Goal: Communication & Community: Share content

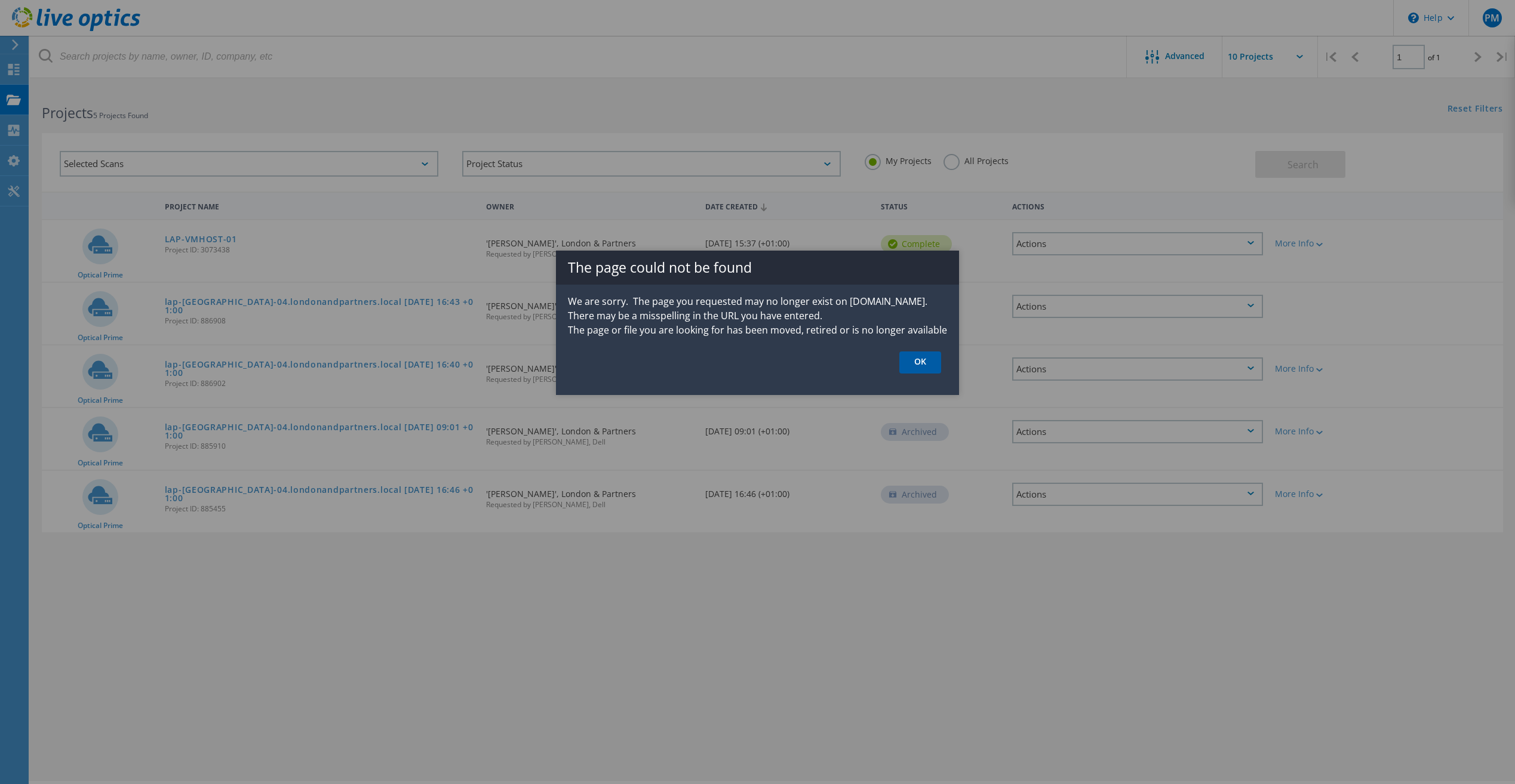
click at [920, 364] on link "OK" at bounding box center [920, 362] width 42 height 22
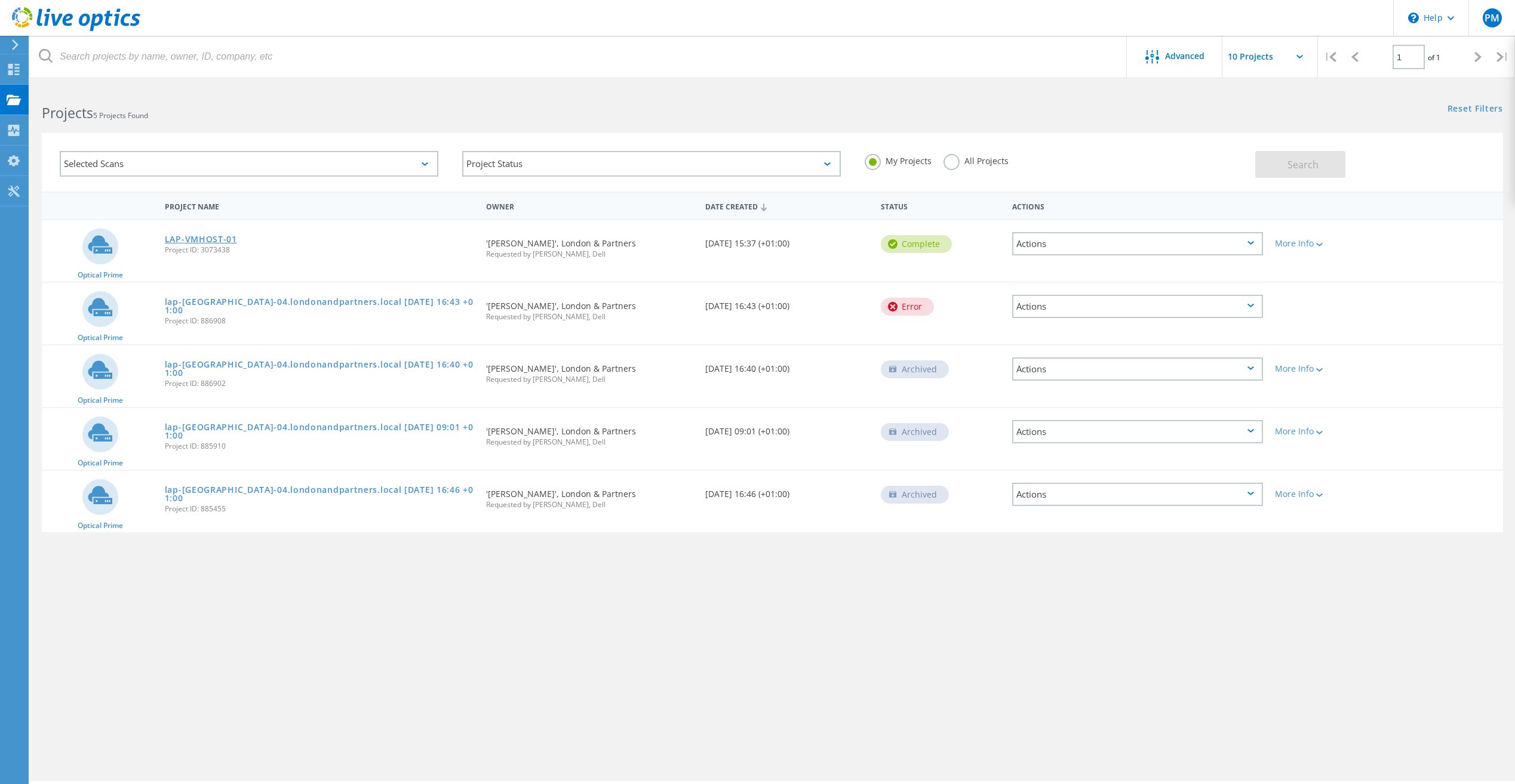
click at [192, 238] on link "LAP-VMHOST-01" at bounding box center [201, 239] width 72 height 9
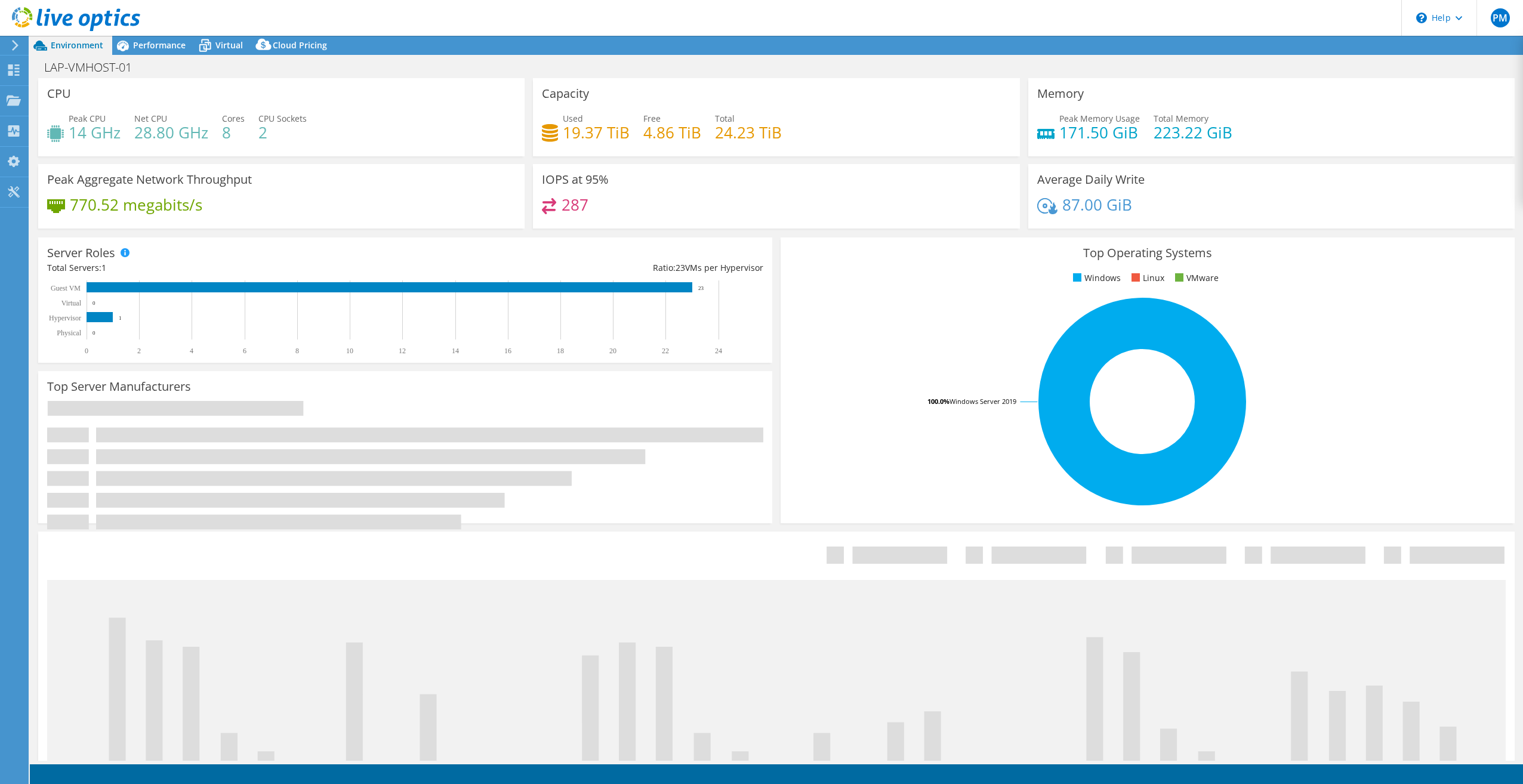
select select "EULondon"
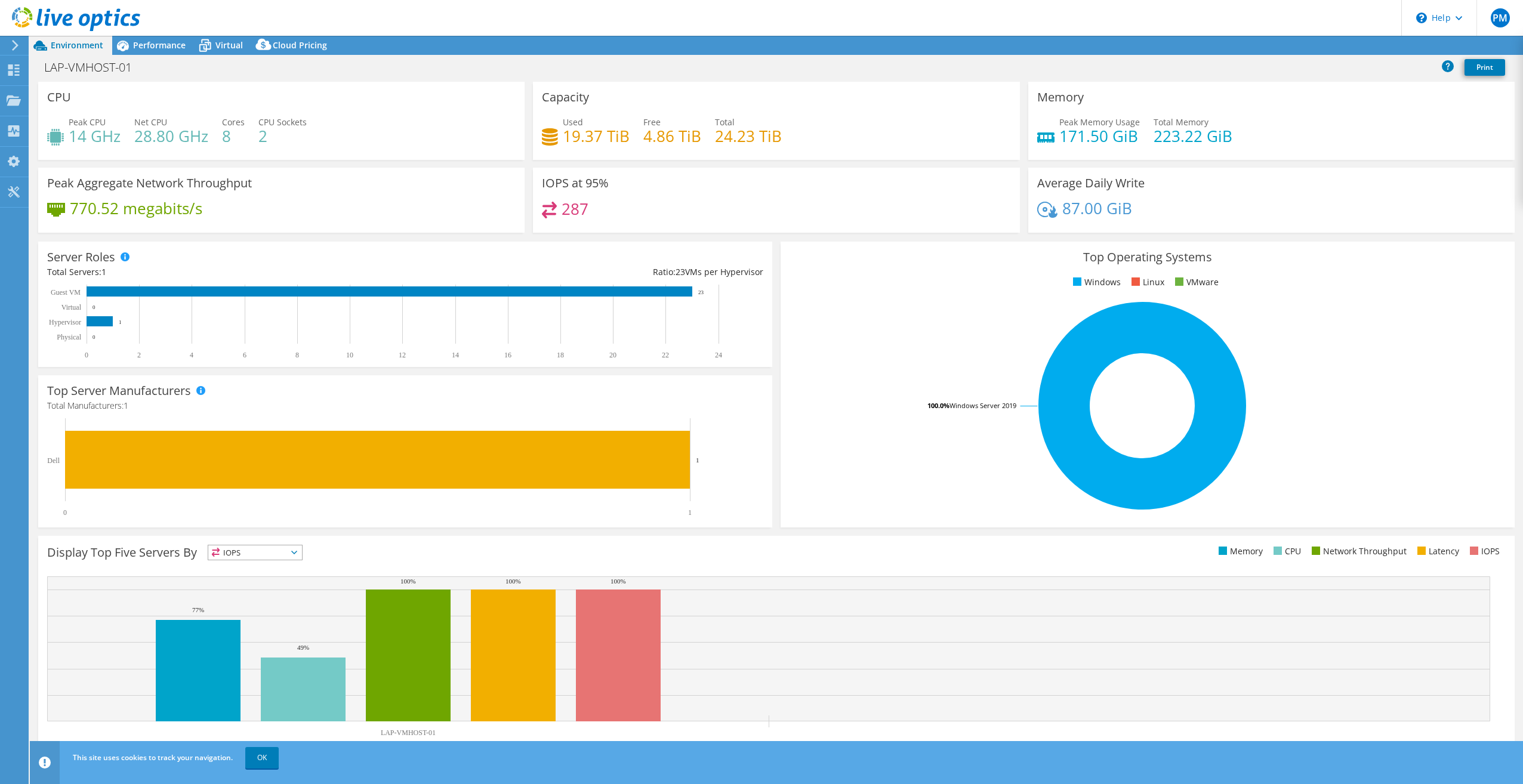
select select "GBP"
click at [1423, 47] on link "Export" at bounding box center [1426, 45] width 56 height 19
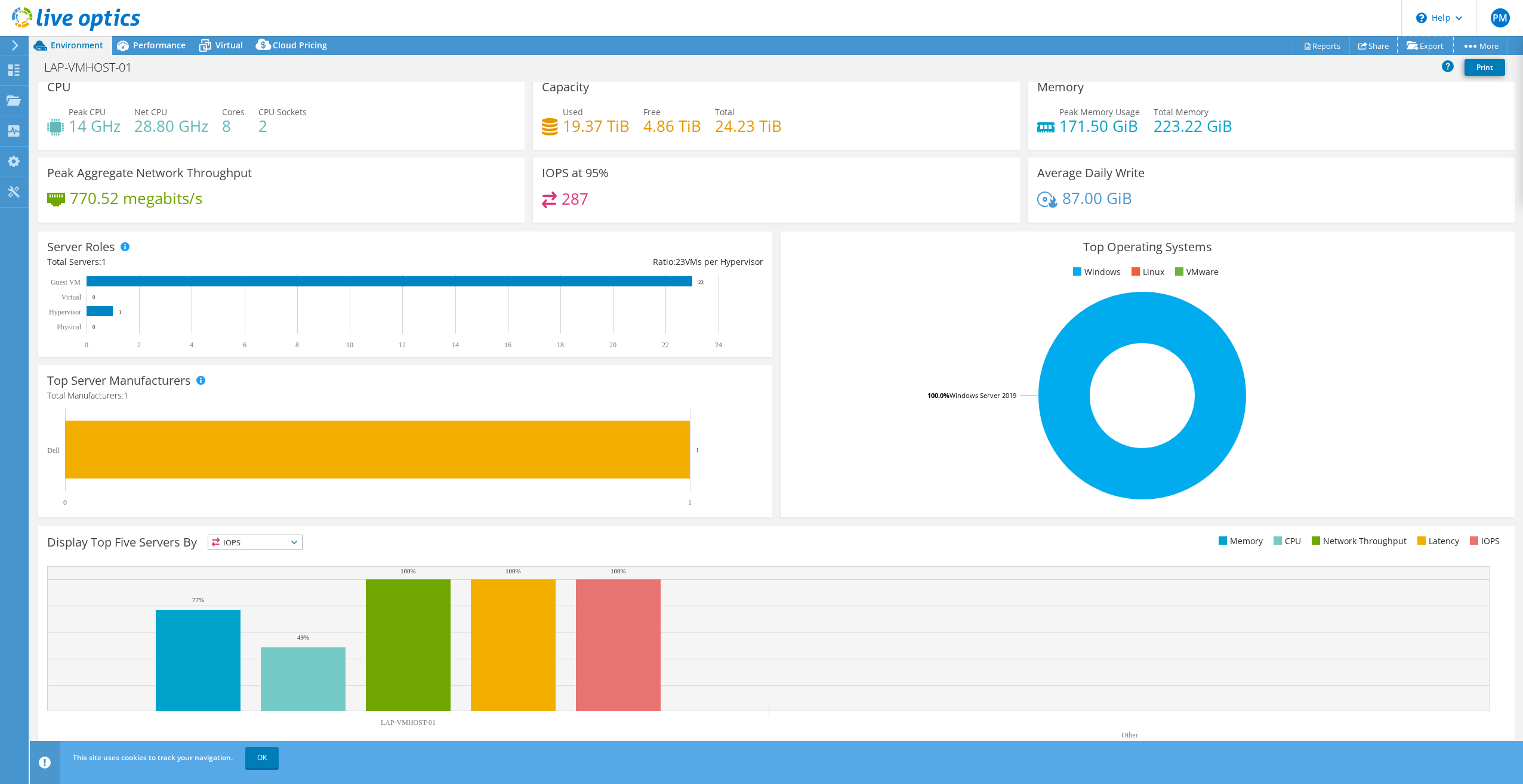
scroll to position [12, 0]
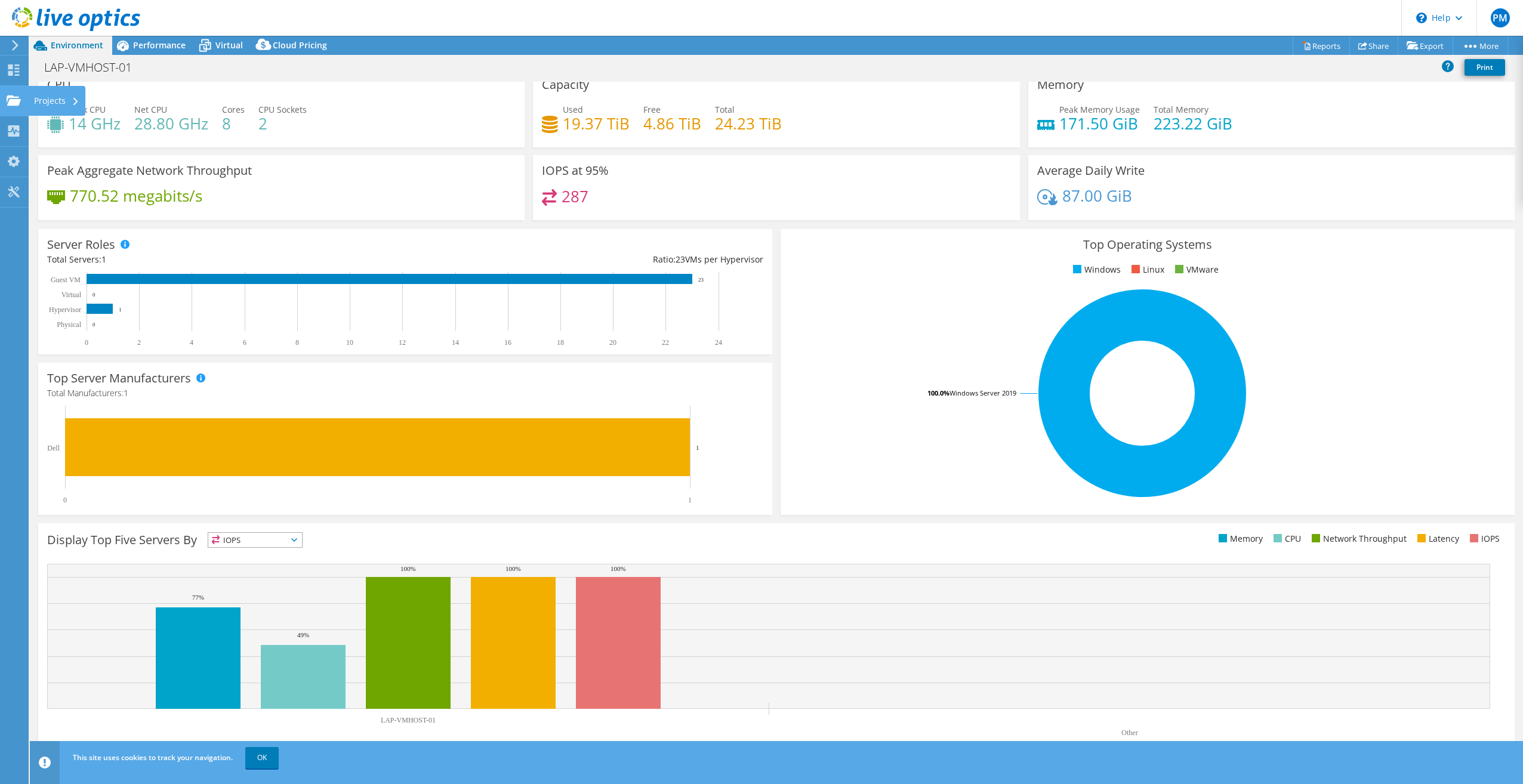
click at [15, 96] on icon at bounding box center [13, 100] width 14 height 11
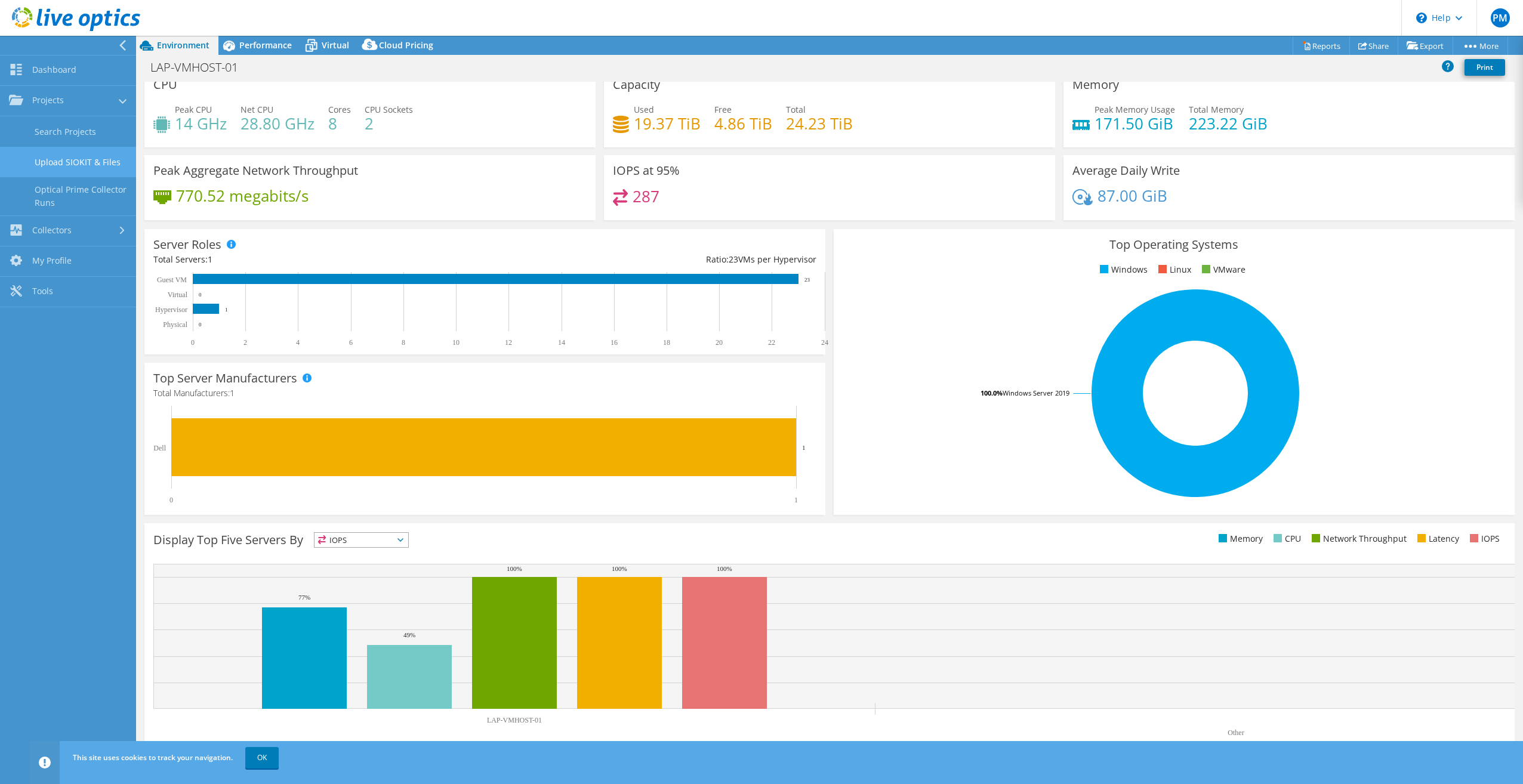
click at [59, 156] on link "Upload SIOKIT & Files" at bounding box center [68, 162] width 136 height 30
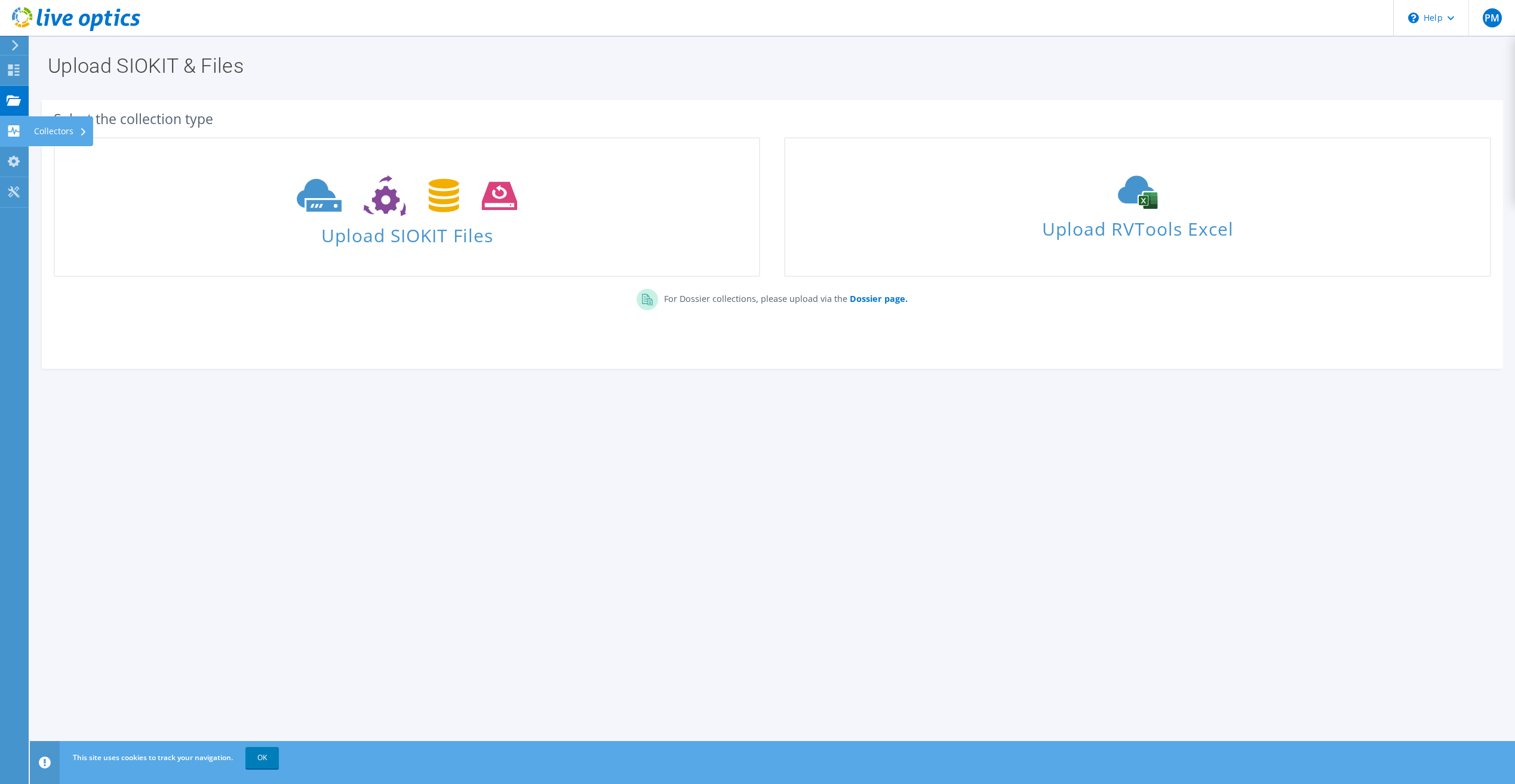
click at [14, 135] on use at bounding box center [14, 131] width 11 height 11
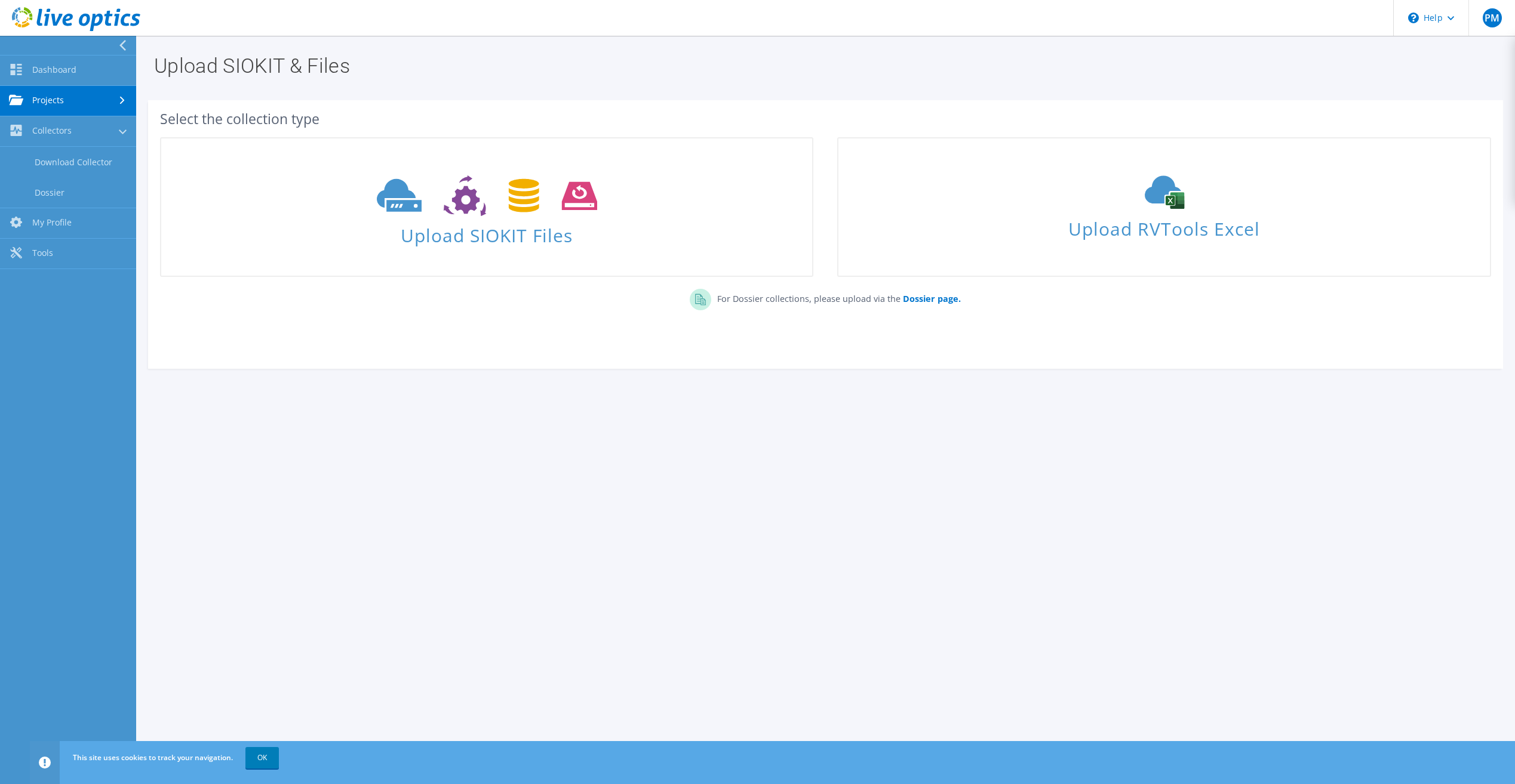
click at [67, 106] on link "Projects" at bounding box center [68, 101] width 136 height 30
click at [71, 135] on link "Search Projects" at bounding box center [68, 131] width 136 height 30
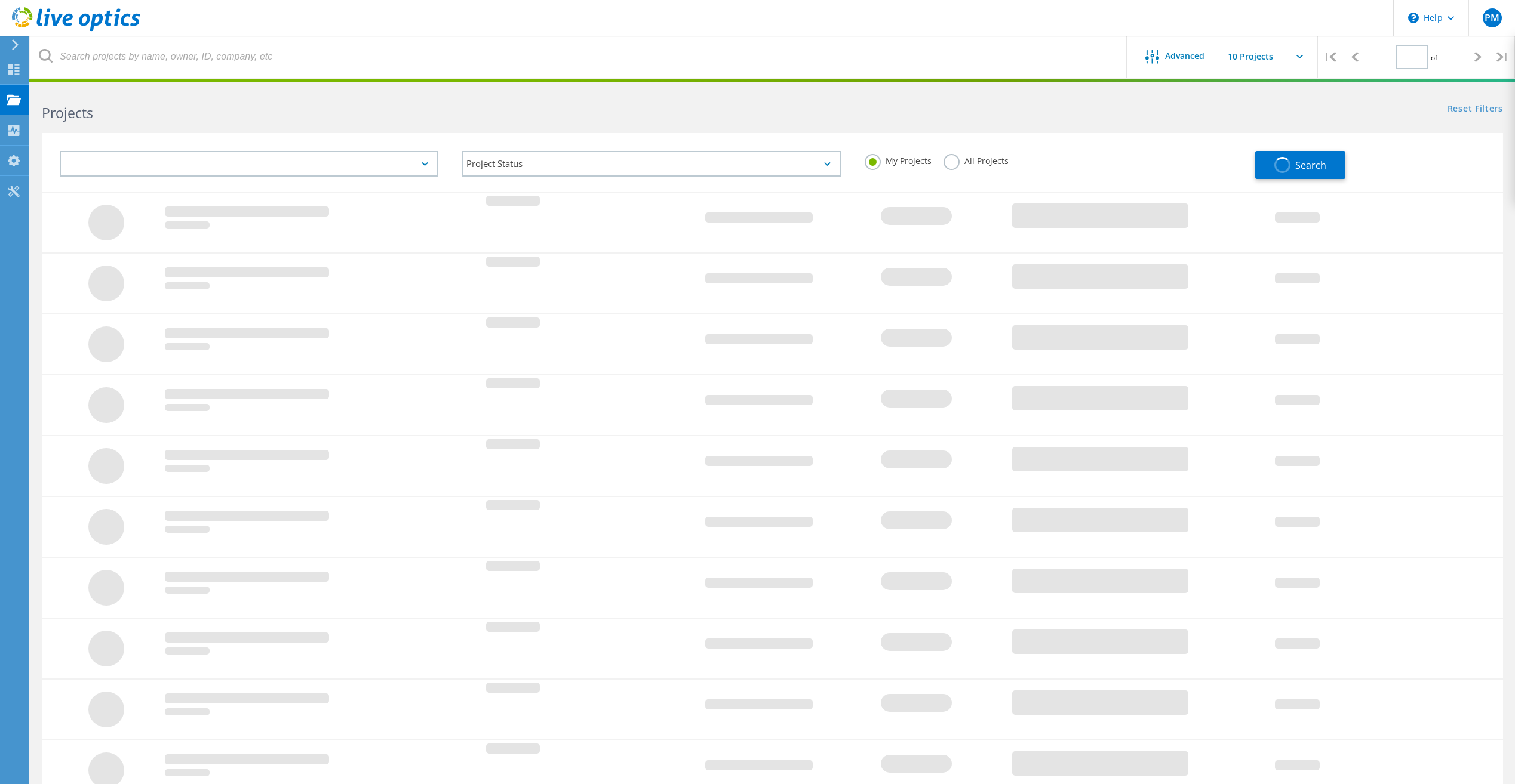
type input "1"
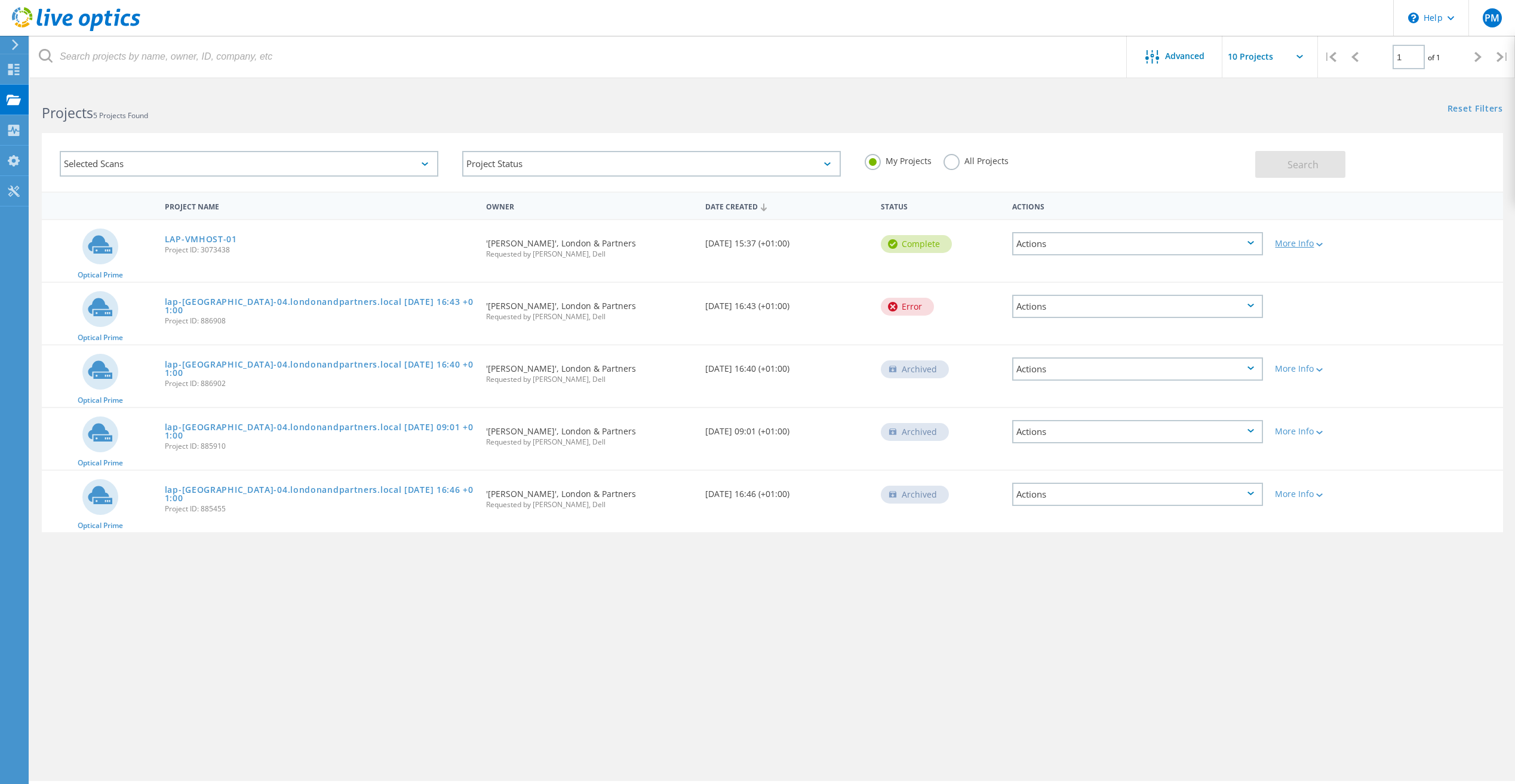
click at [1296, 242] on div "More Info" at bounding box center [1327, 243] width 105 height 9
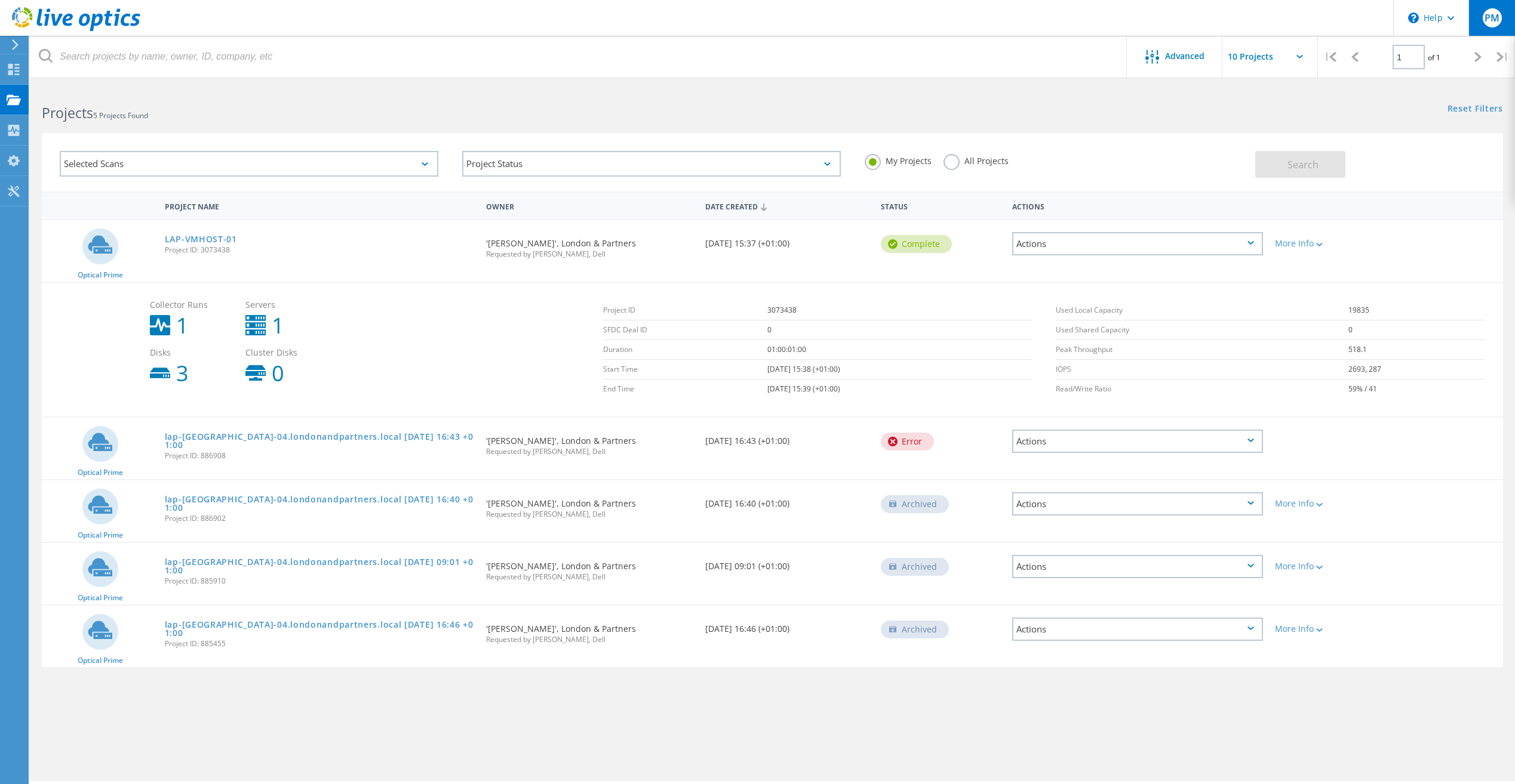
click at [1489, 16] on span "PM" at bounding box center [1491, 18] width 15 height 9
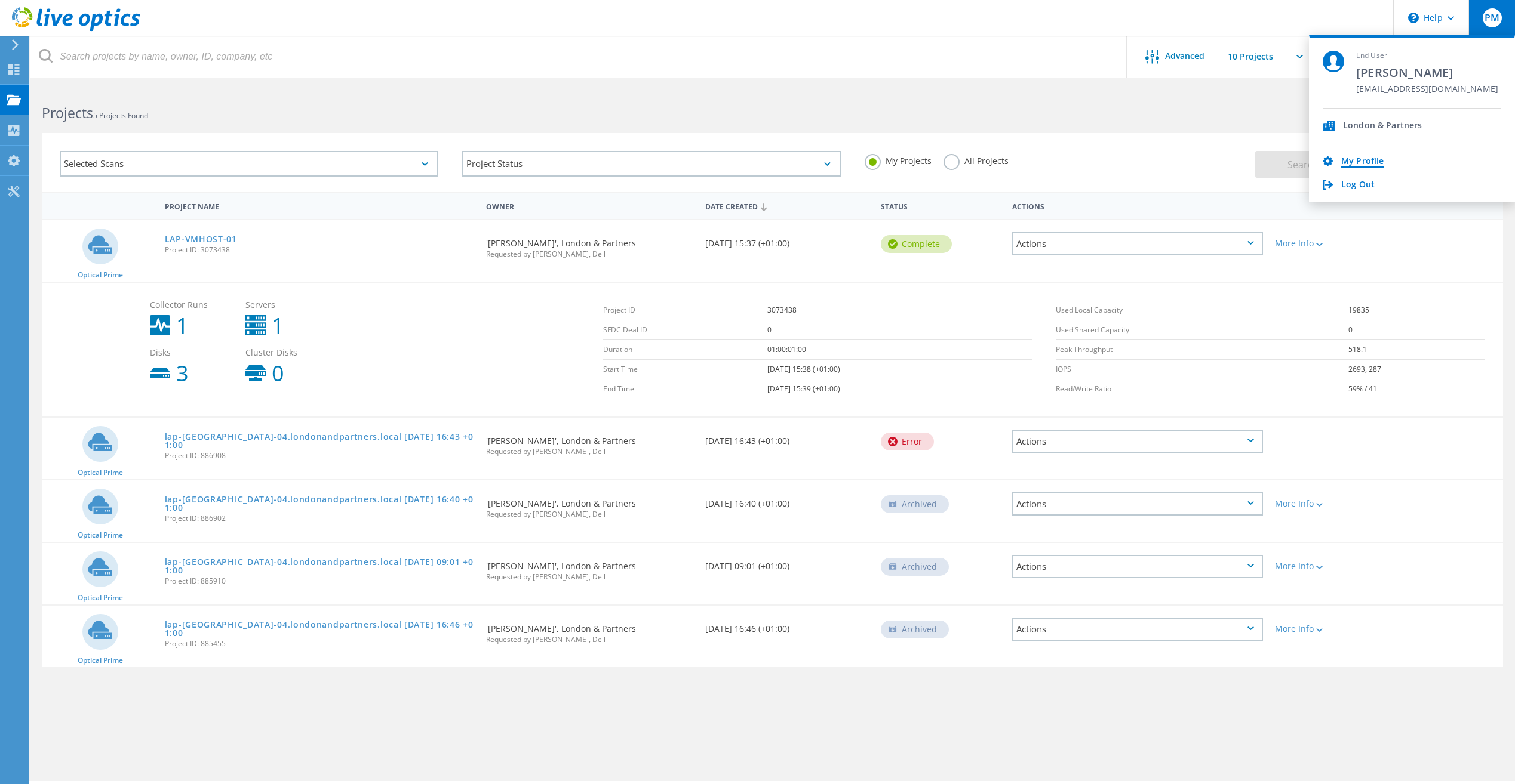
click at [1369, 164] on link "My Profile" at bounding box center [1362, 162] width 43 height 11
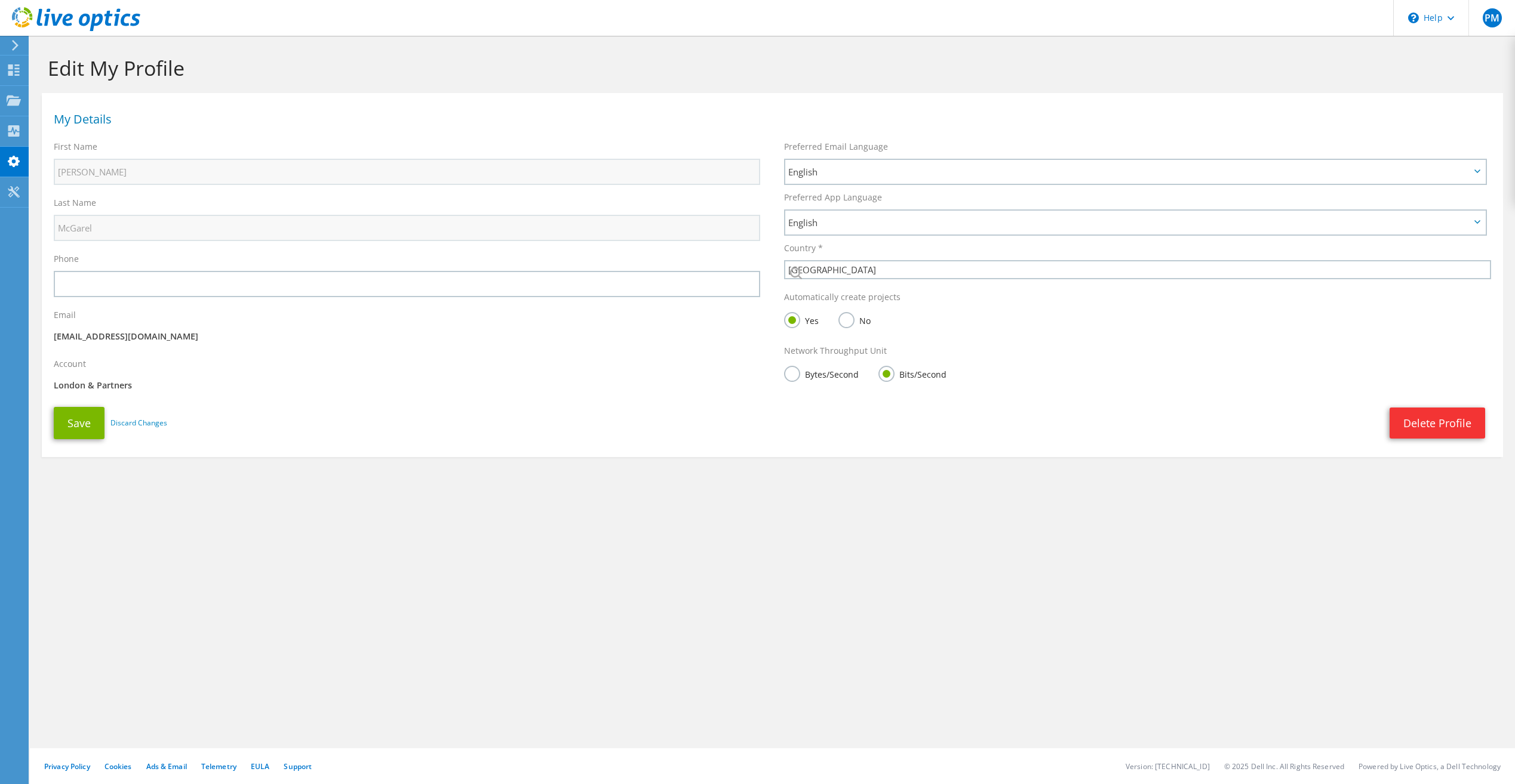
select select "75"
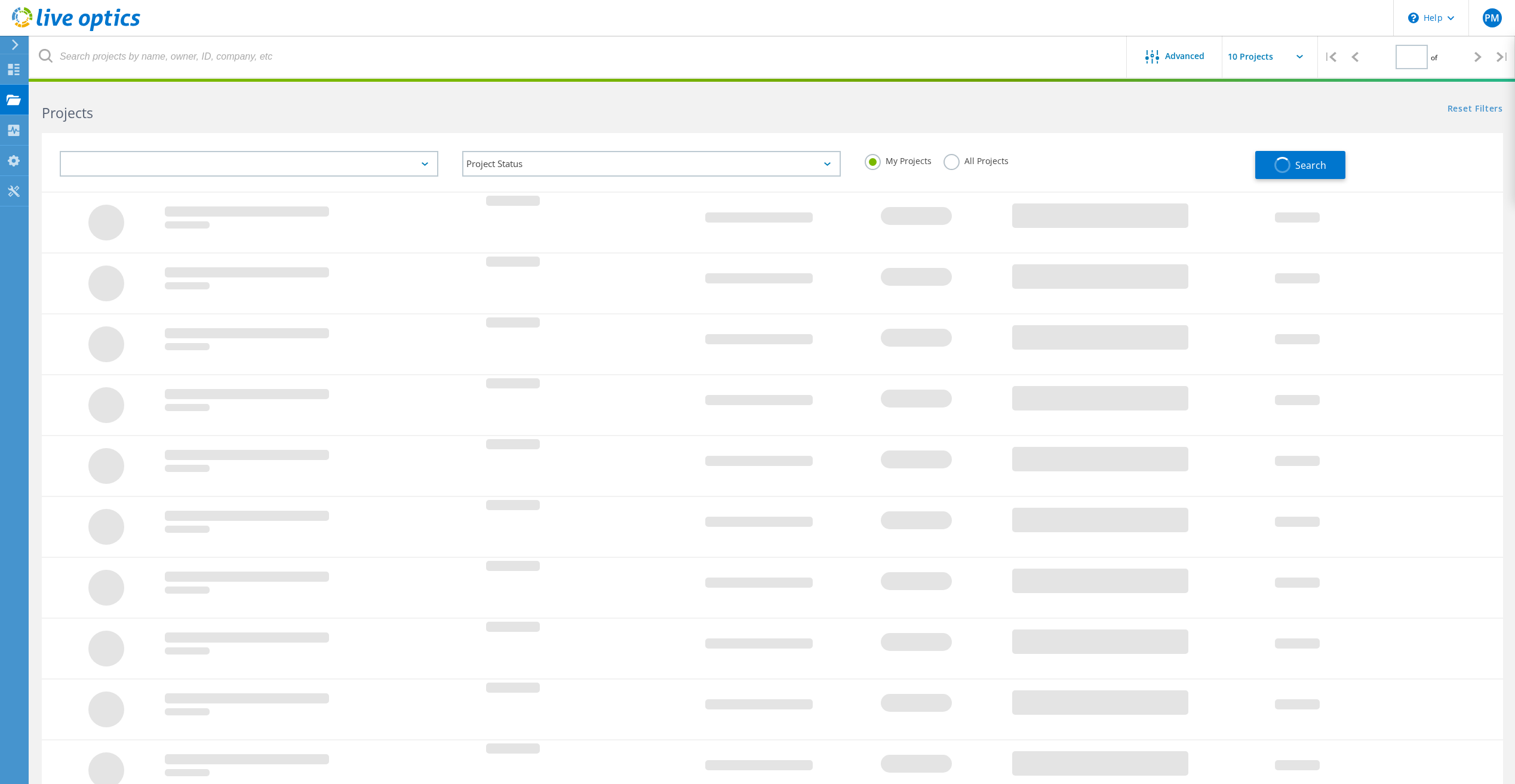
type input "1"
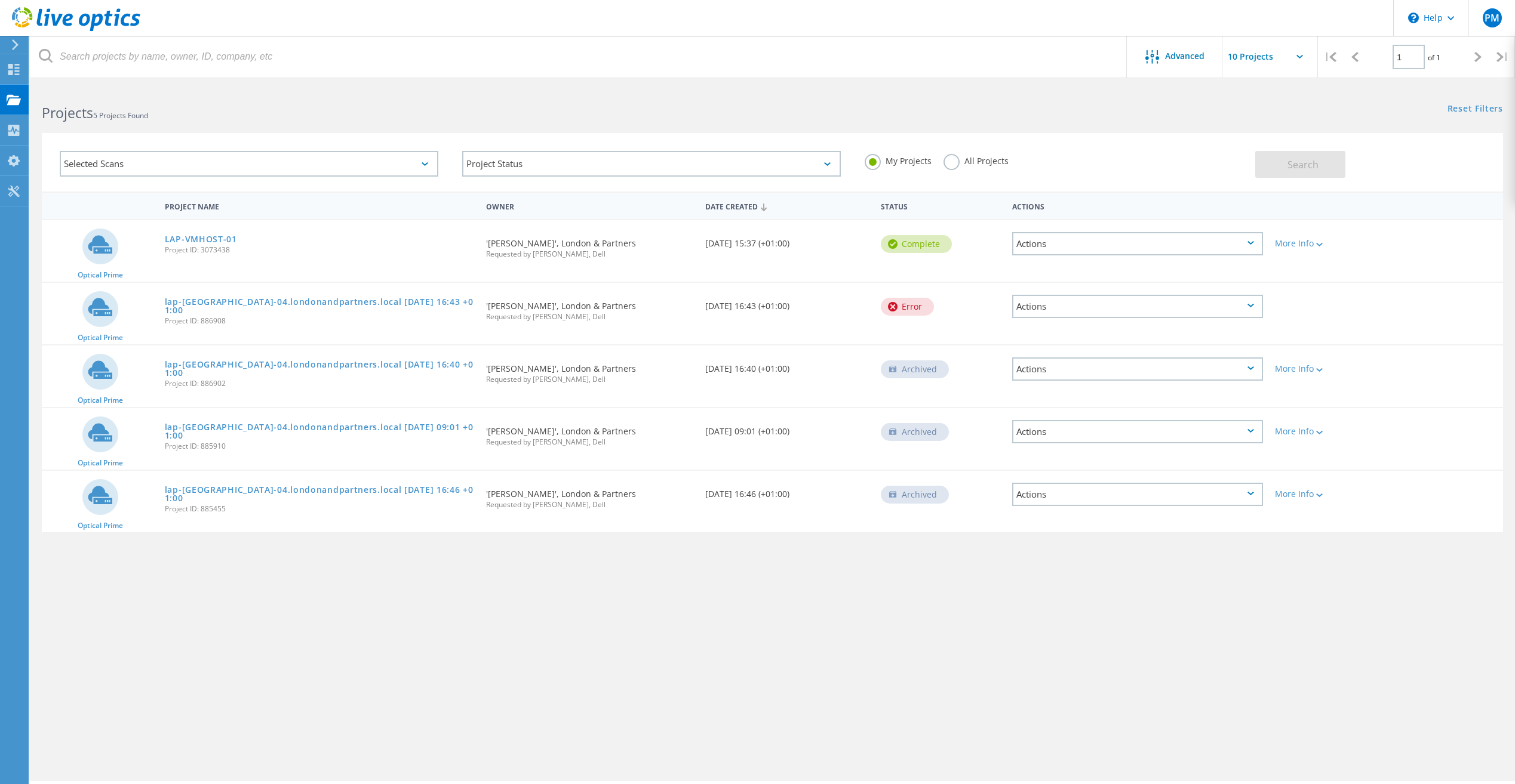
click at [1249, 245] on icon at bounding box center [1250, 243] width 7 height 4
click at [1058, 252] on div "Share" at bounding box center [1137, 253] width 248 height 19
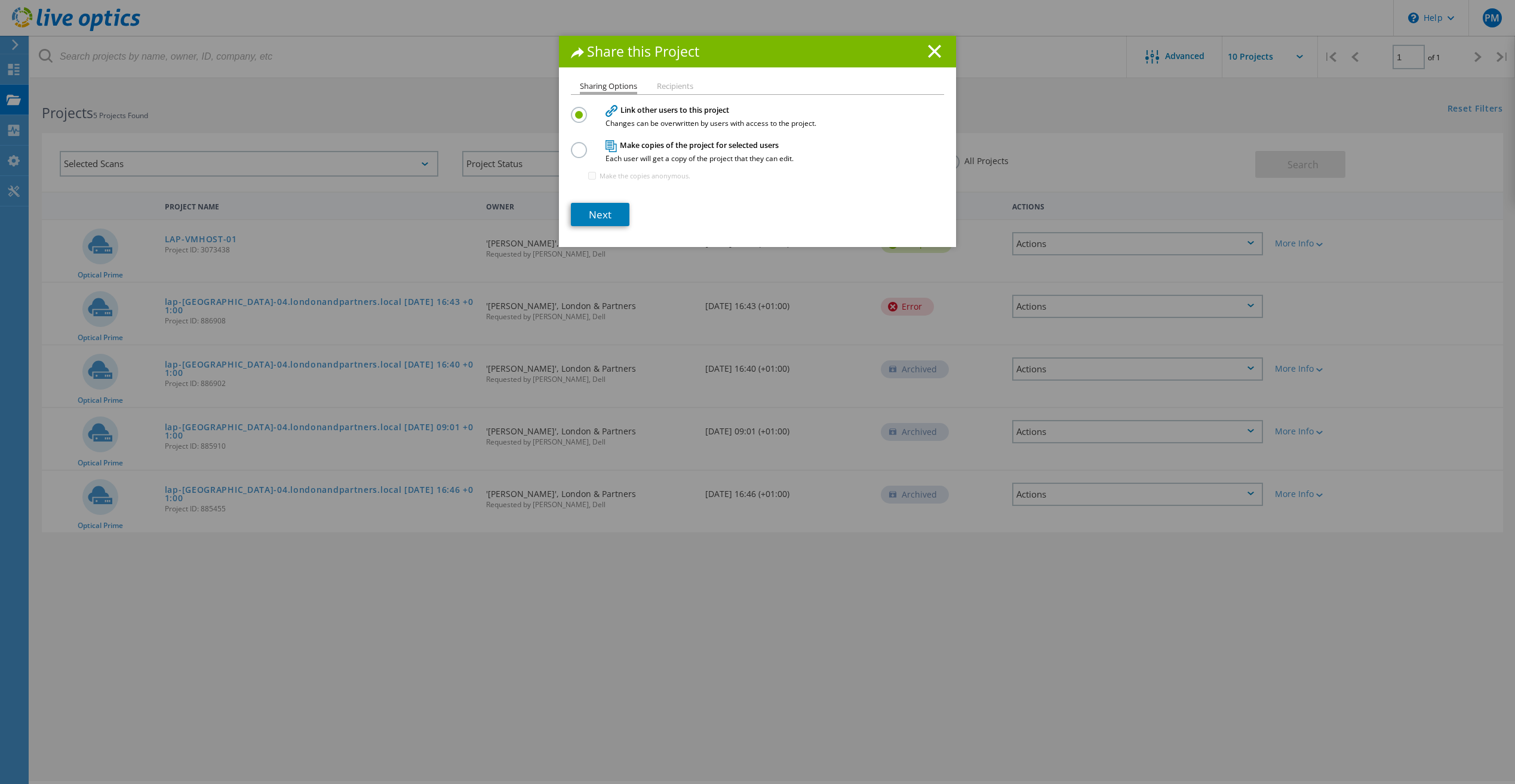
click at [576, 145] on label at bounding box center [581, 143] width 21 height 3
click at [0, 0] on input "radio" at bounding box center [0, 0] width 0 height 0
click at [590, 178] on input "Make the copies anonymous." at bounding box center [591, 176] width 8 height 8
checkbox input "true"
click at [603, 213] on link "Next" at bounding box center [600, 215] width 59 height 24
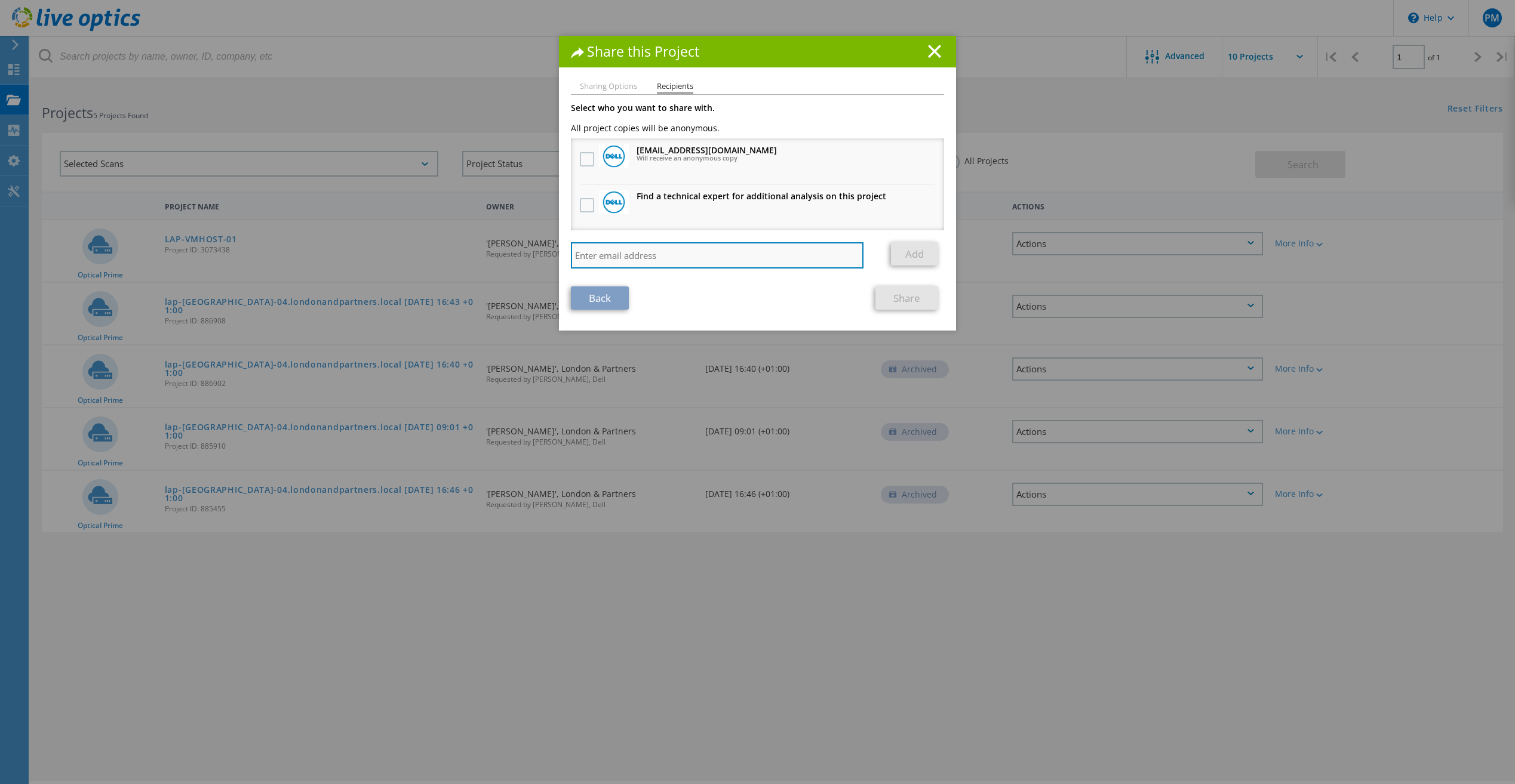
click at [678, 251] on input "search" at bounding box center [716, 255] width 292 height 26
click at [652, 256] on input "shassan@londonaandpartners.com" at bounding box center [716, 255] width 292 height 26
click at [733, 258] on input "shassan@londonandpartners.com" at bounding box center [716, 255] width 292 height 26
type input "shassan@londonandpartners.com"
click at [907, 259] on link "Add" at bounding box center [914, 253] width 47 height 24
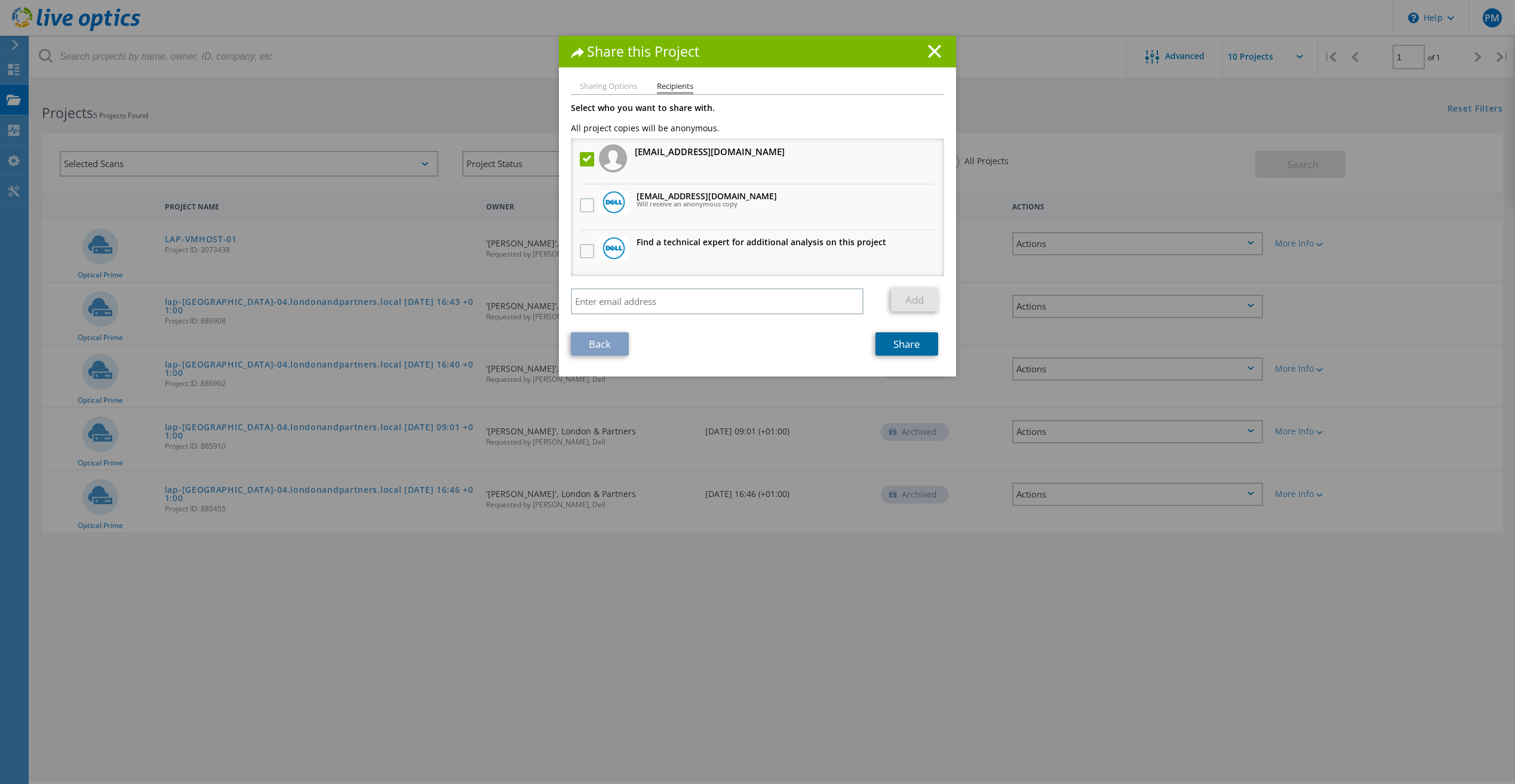
click at [887, 352] on link "Share" at bounding box center [907, 343] width 62 height 24
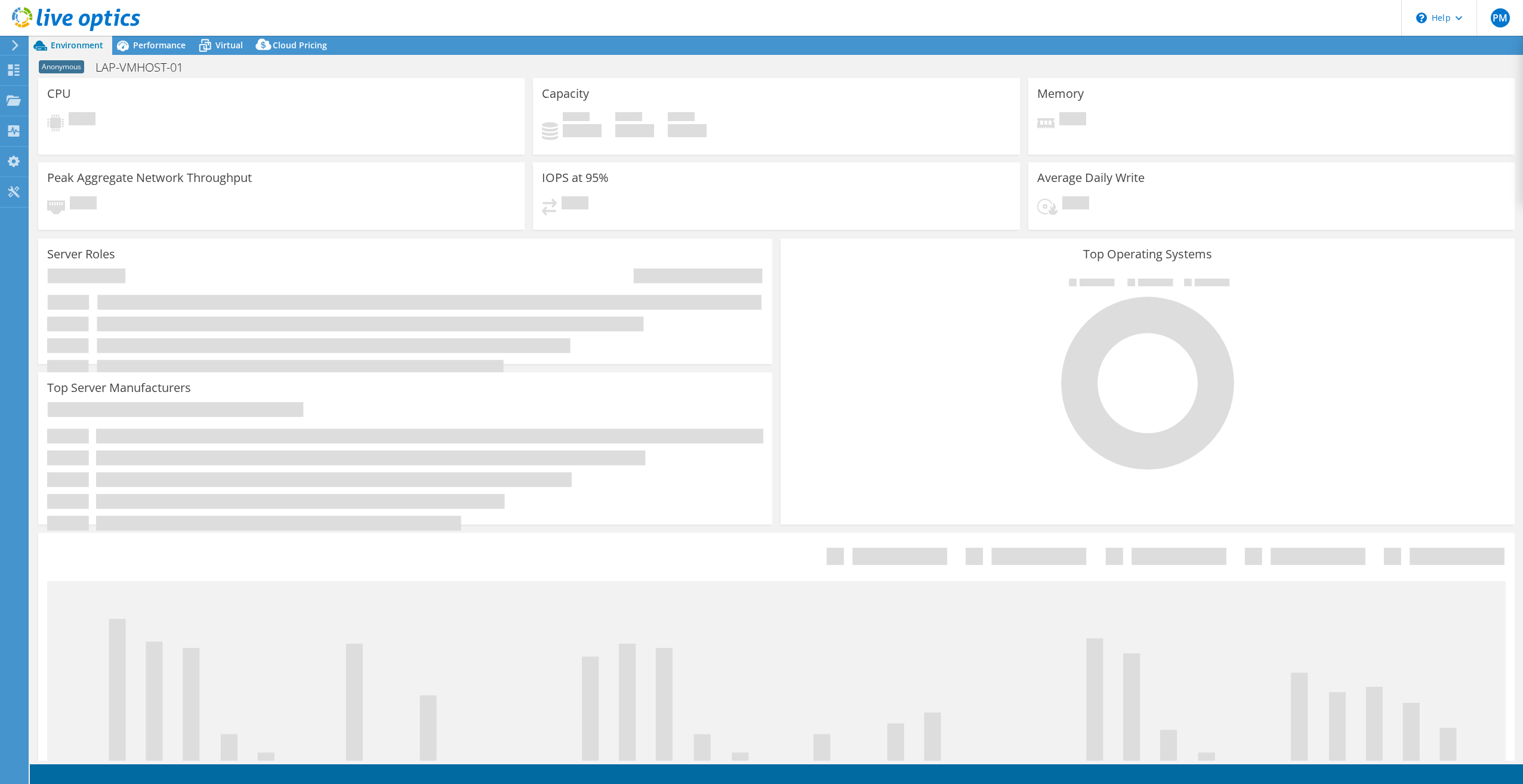
select select "USD"
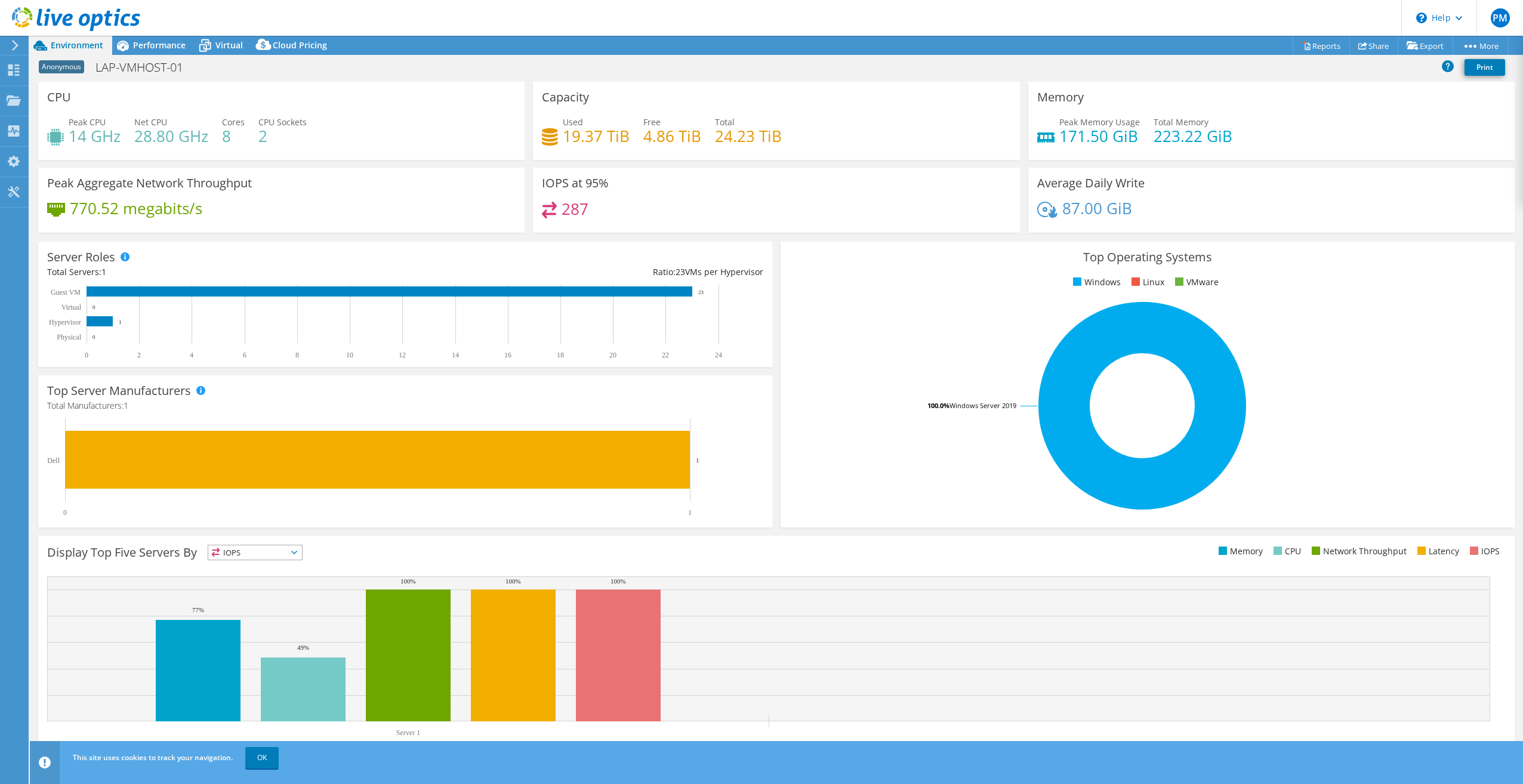
scroll to position [12, 0]
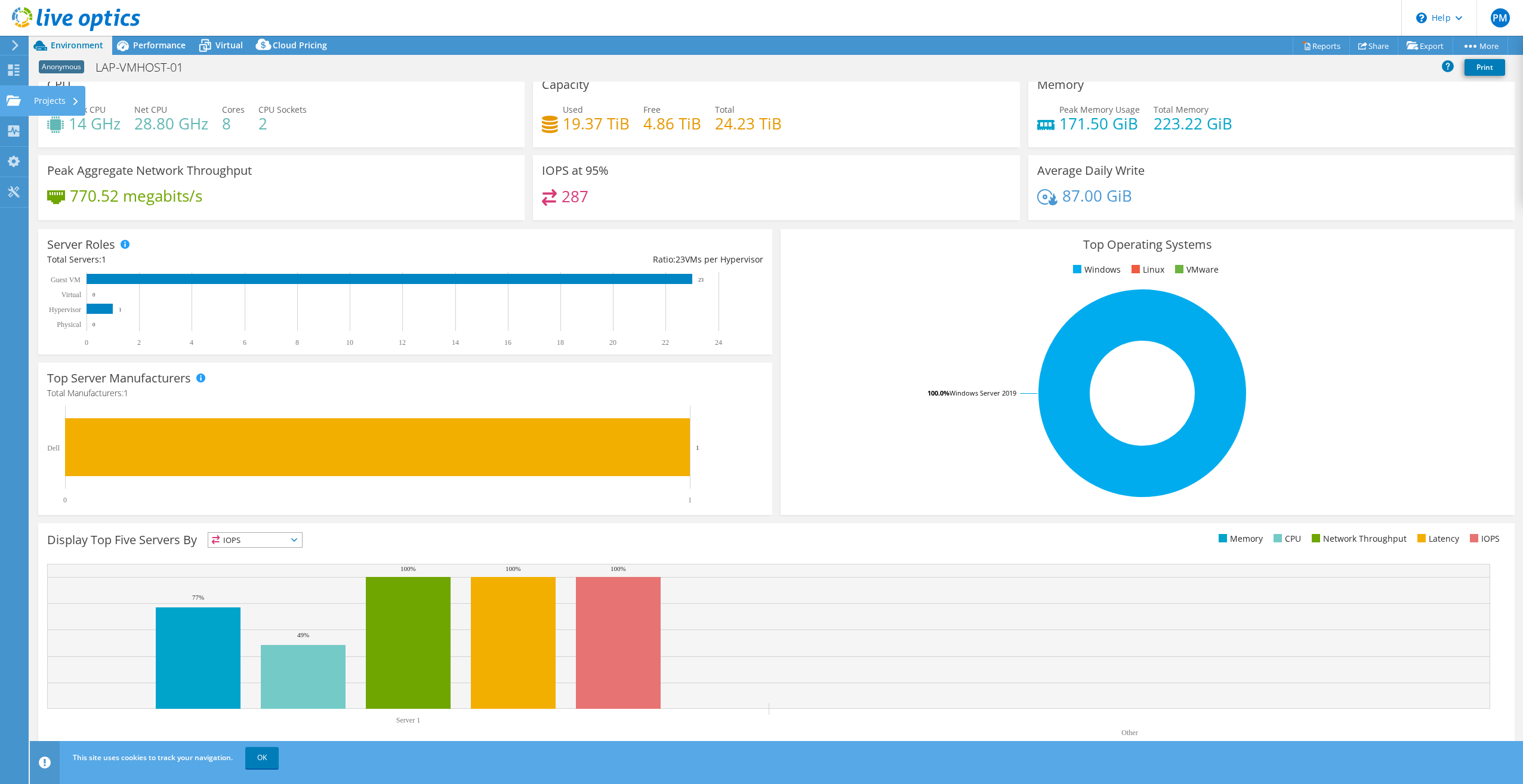
click at [13, 98] on icon at bounding box center [13, 100] width 14 height 11
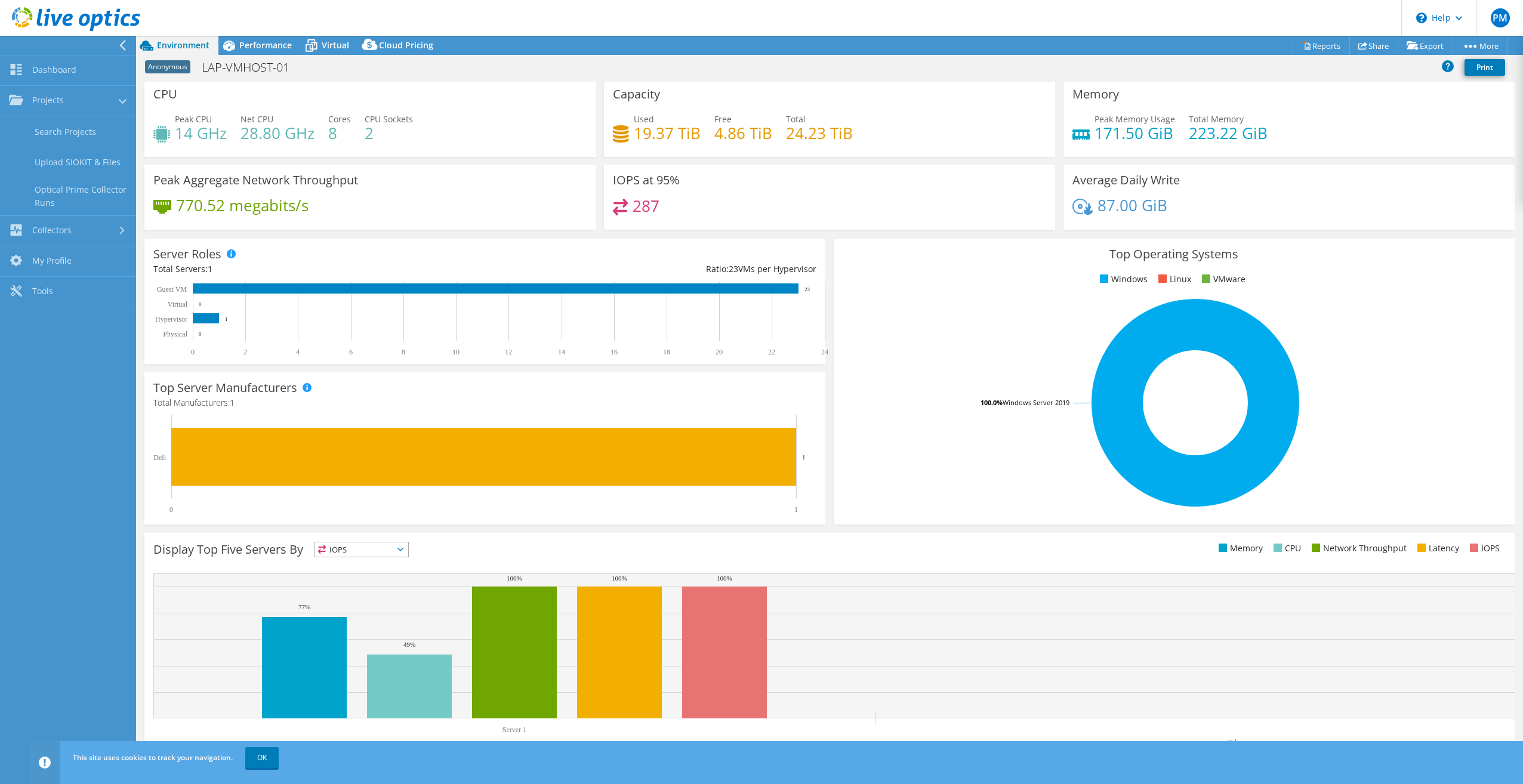
scroll to position [0, 0]
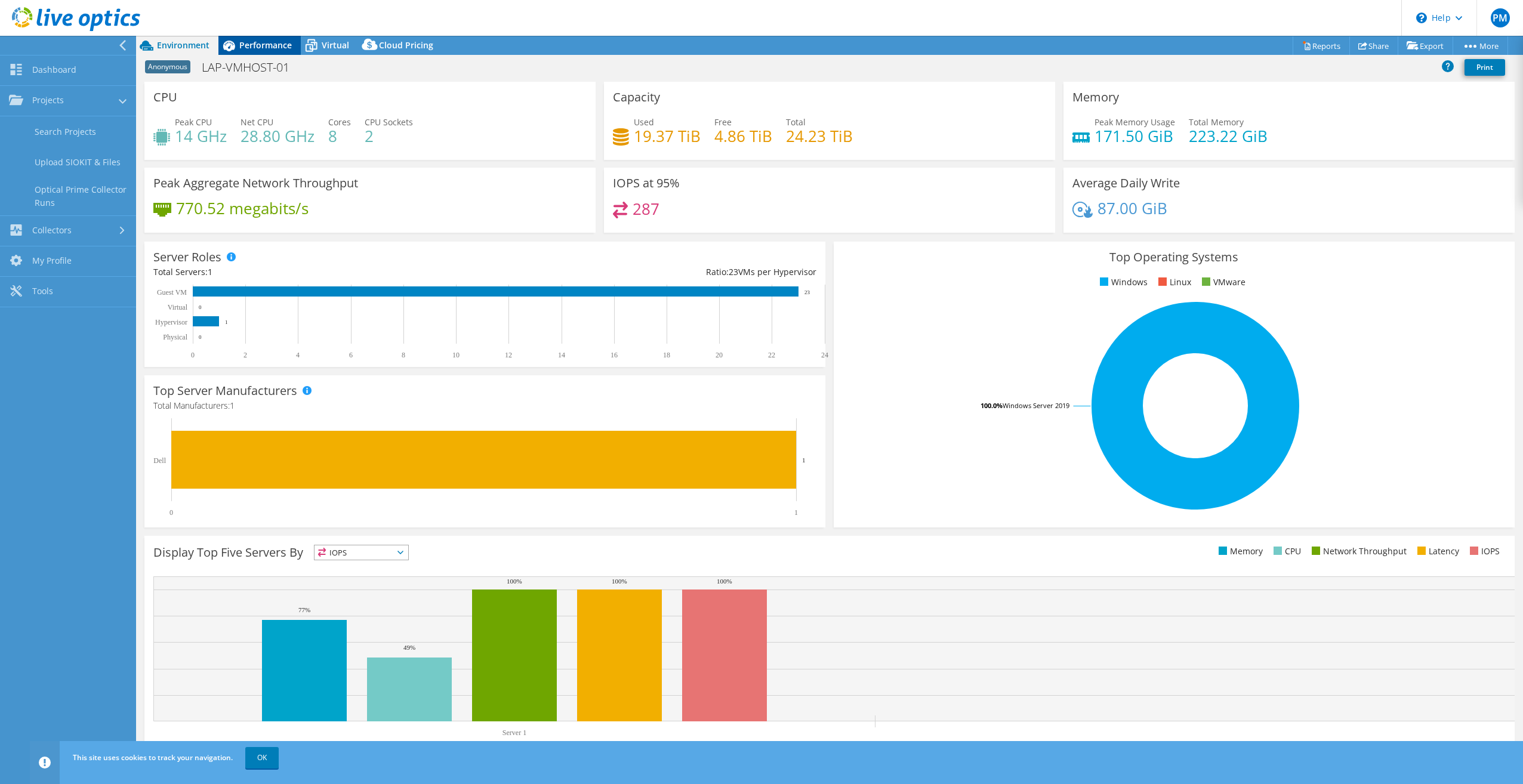
click at [254, 43] on span "Performance" at bounding box center [266, 45] width 53 height 11
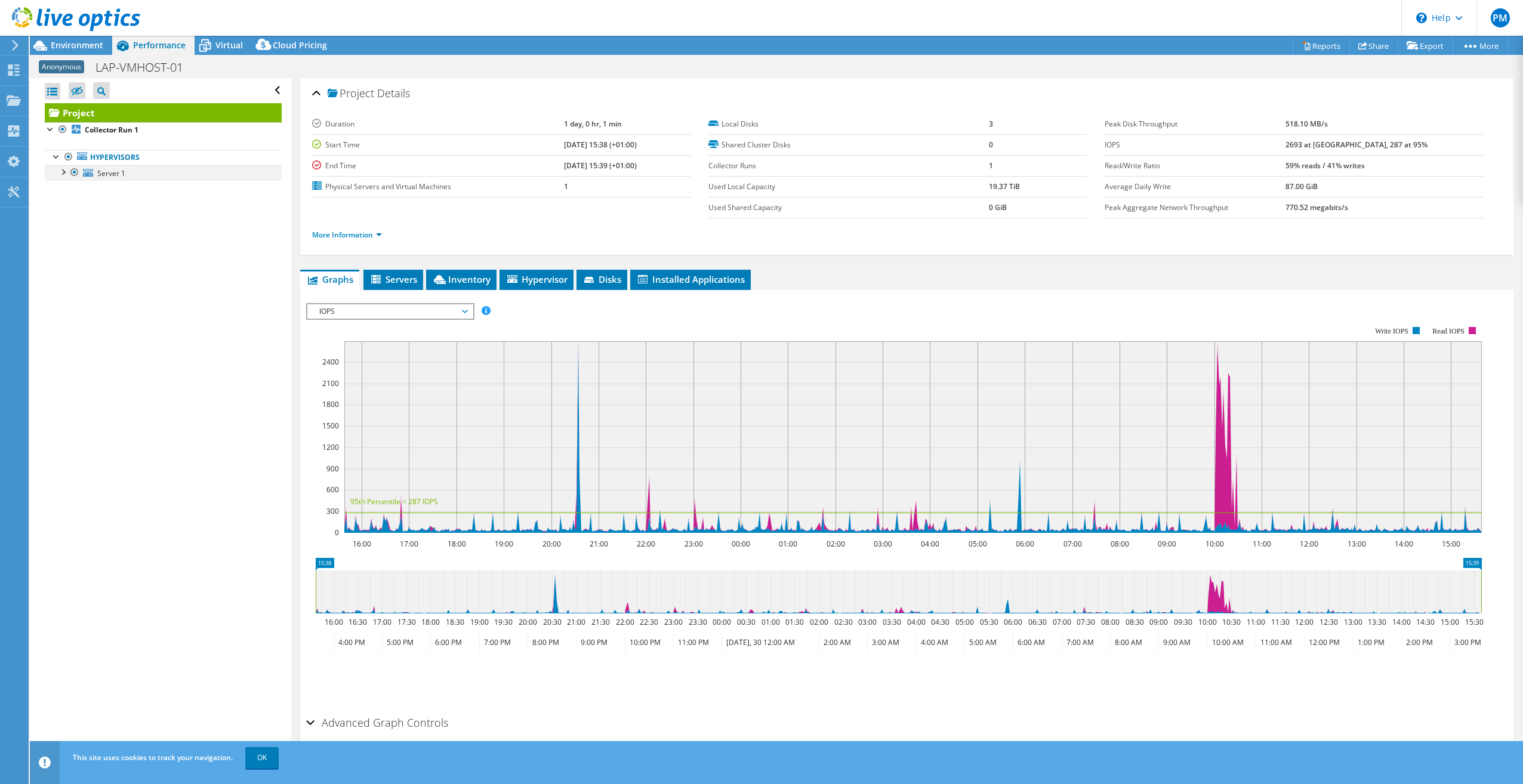
click at [69, 174] on div at bounding box center [75, 172] width 12 height 14
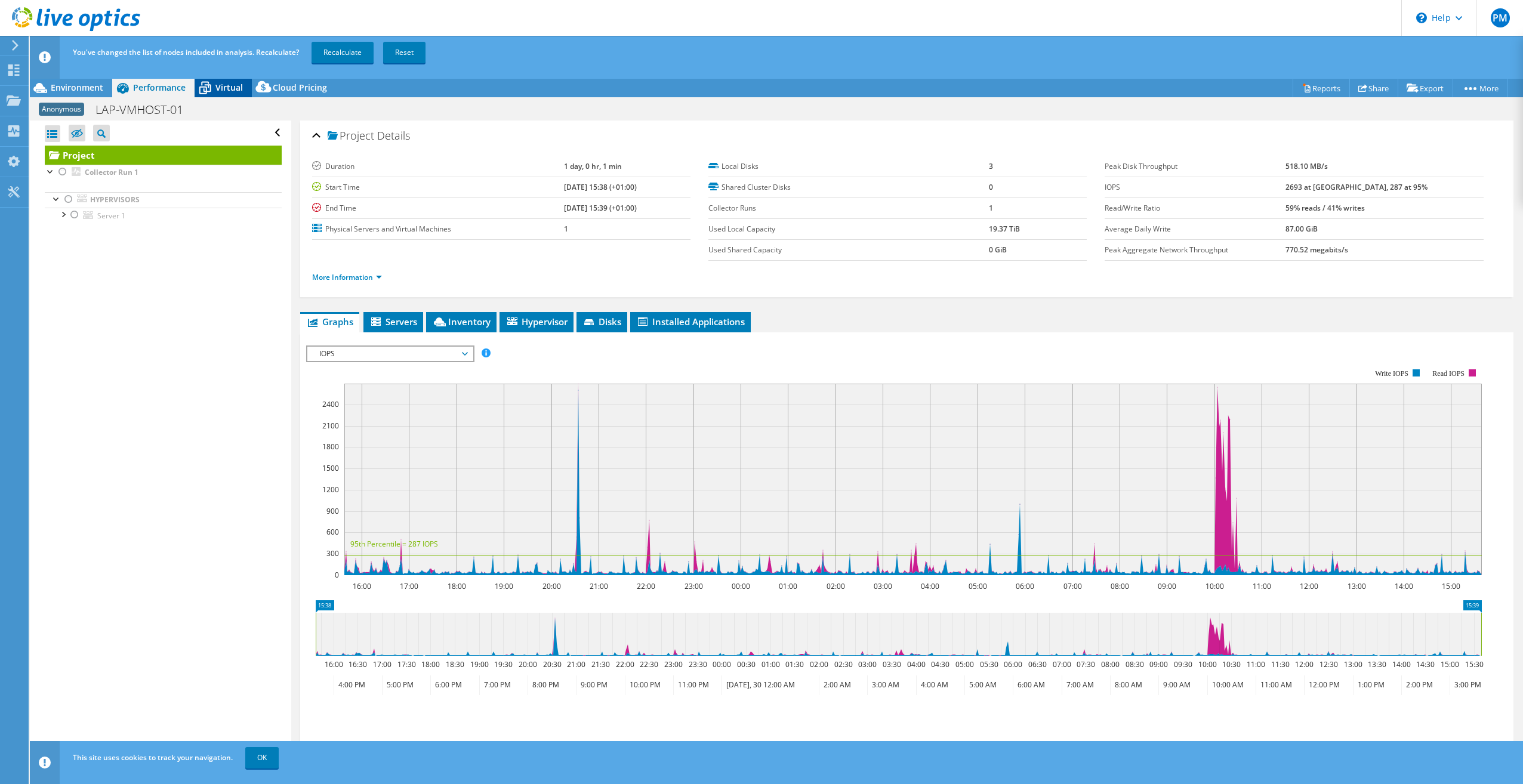
click at [219, 88] on span "Virtual" at bounding box center [229, 87] width 27 height 11
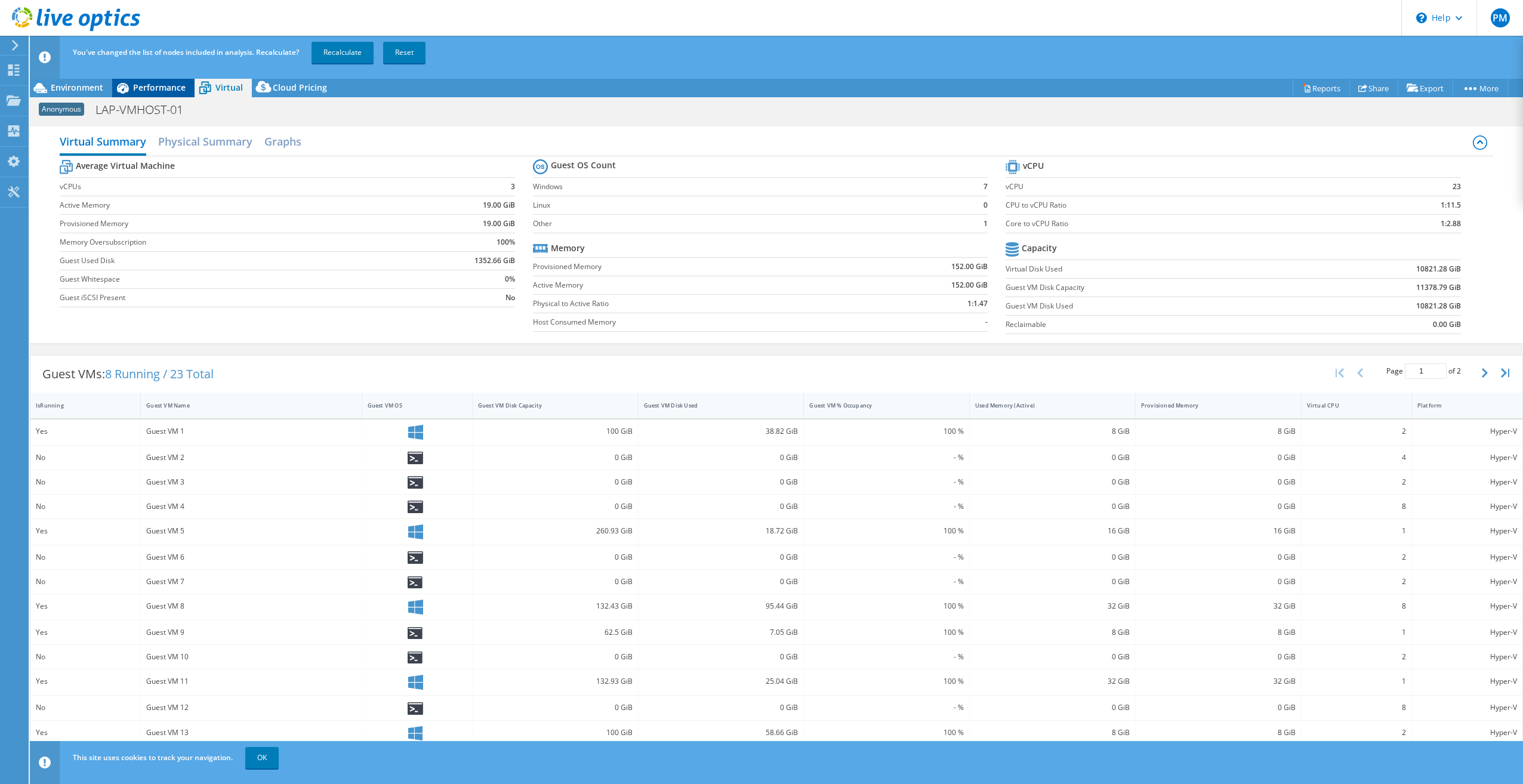
click at [167, 90] on span "Performance" at bounding box center [160, 87] width 53 height 11
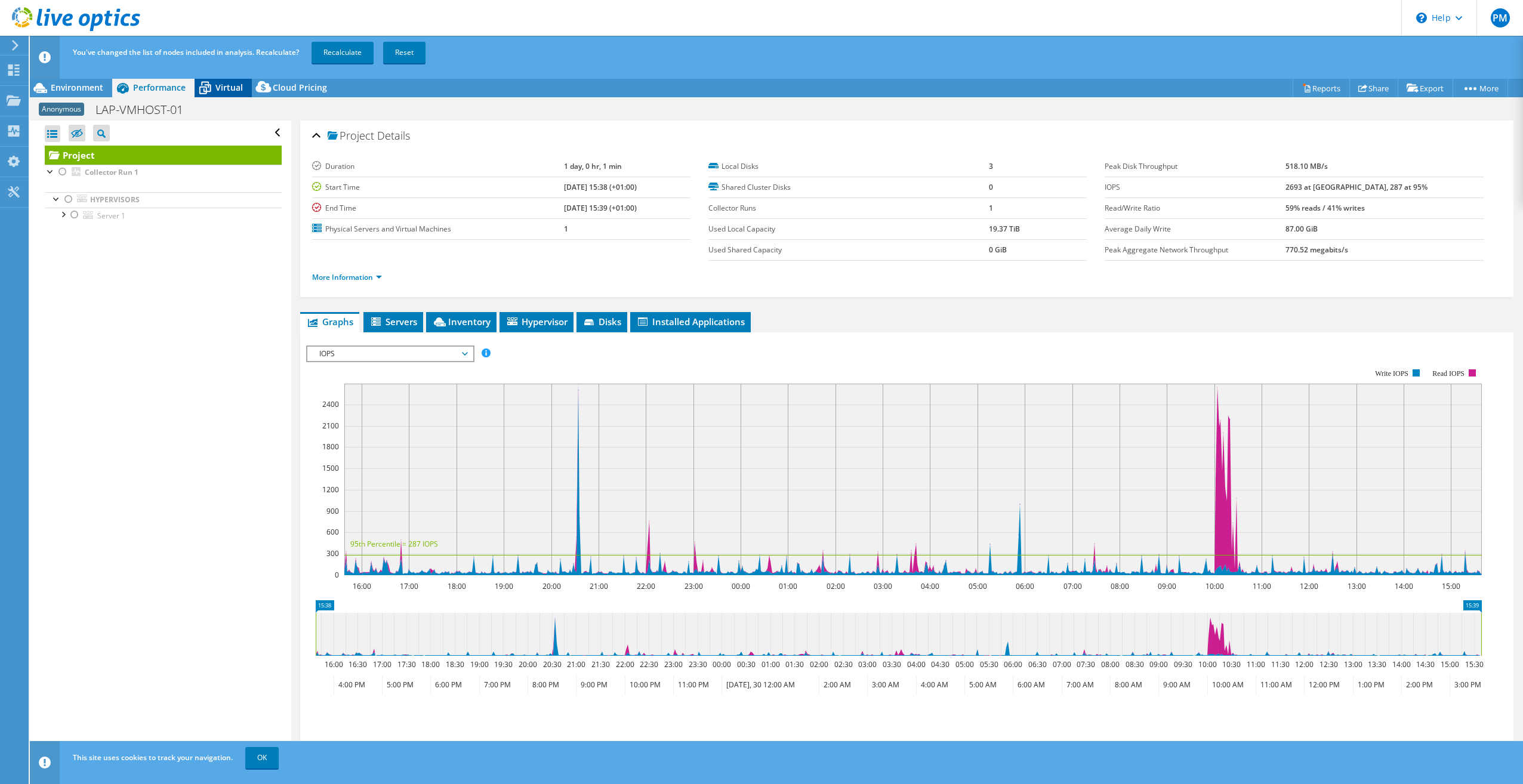
click at [227, 90] on span "Virtual" at bounding box center [229, 87] width 27 height 11
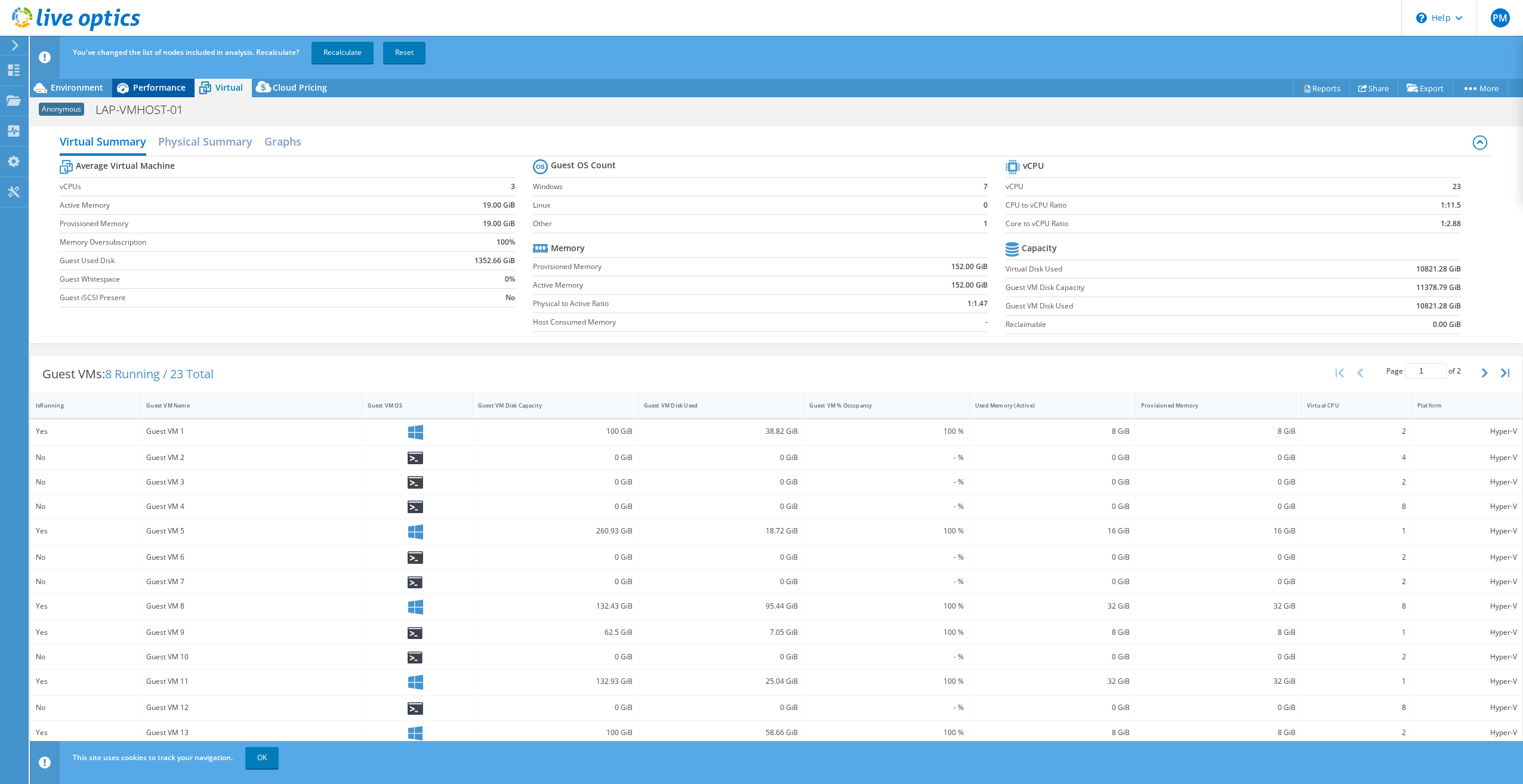
click at [172, 90] on span "Performance" at bounding box center [160, 87] width 53 height 11
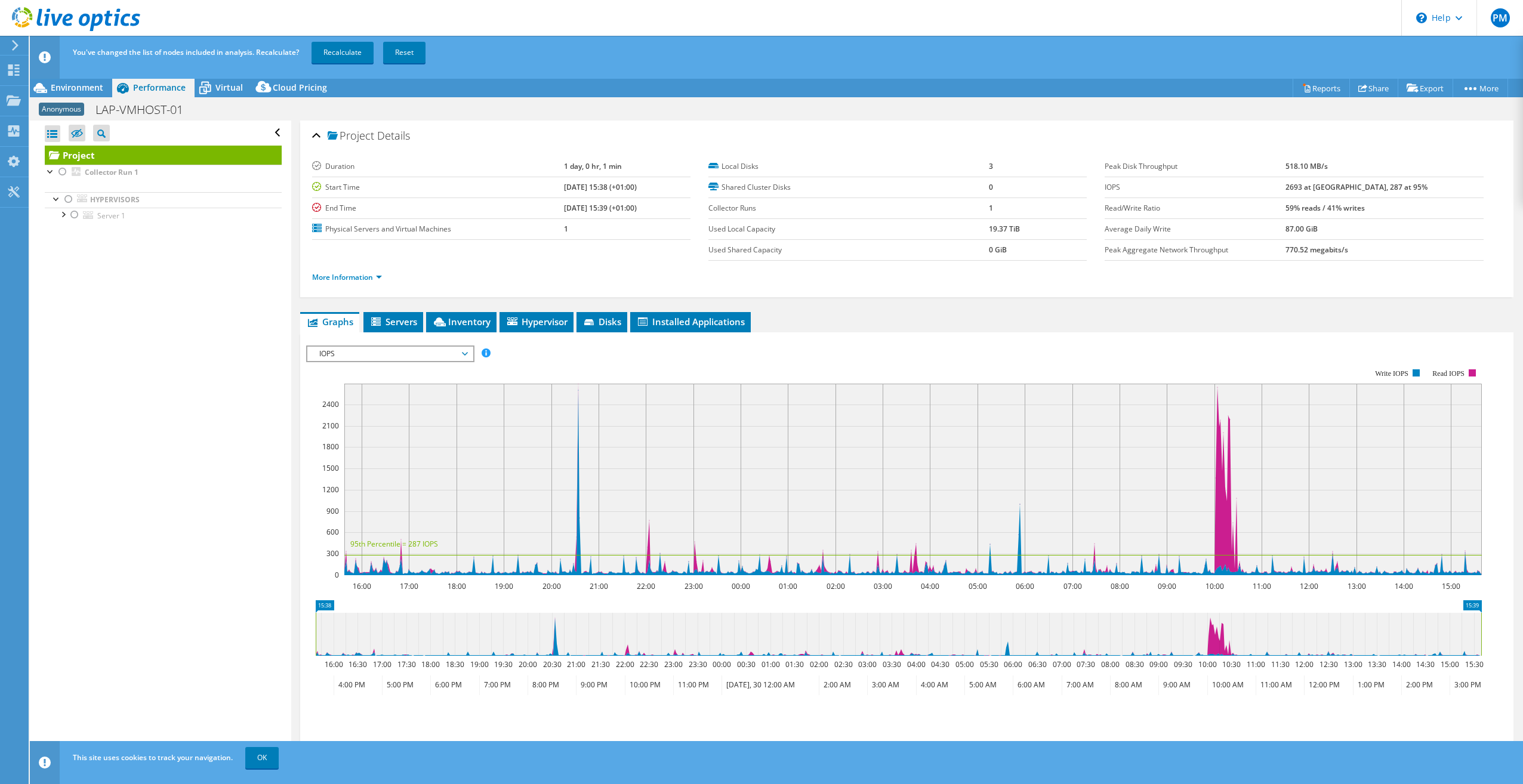
click at [930, 746] on div "This site uses cookies to track your navigation. OK" at bounding box center [798, 758] width 1458 height 33
click at [49, 99] on div "Projects" at bounding box center [57, 101] width 58 height 30
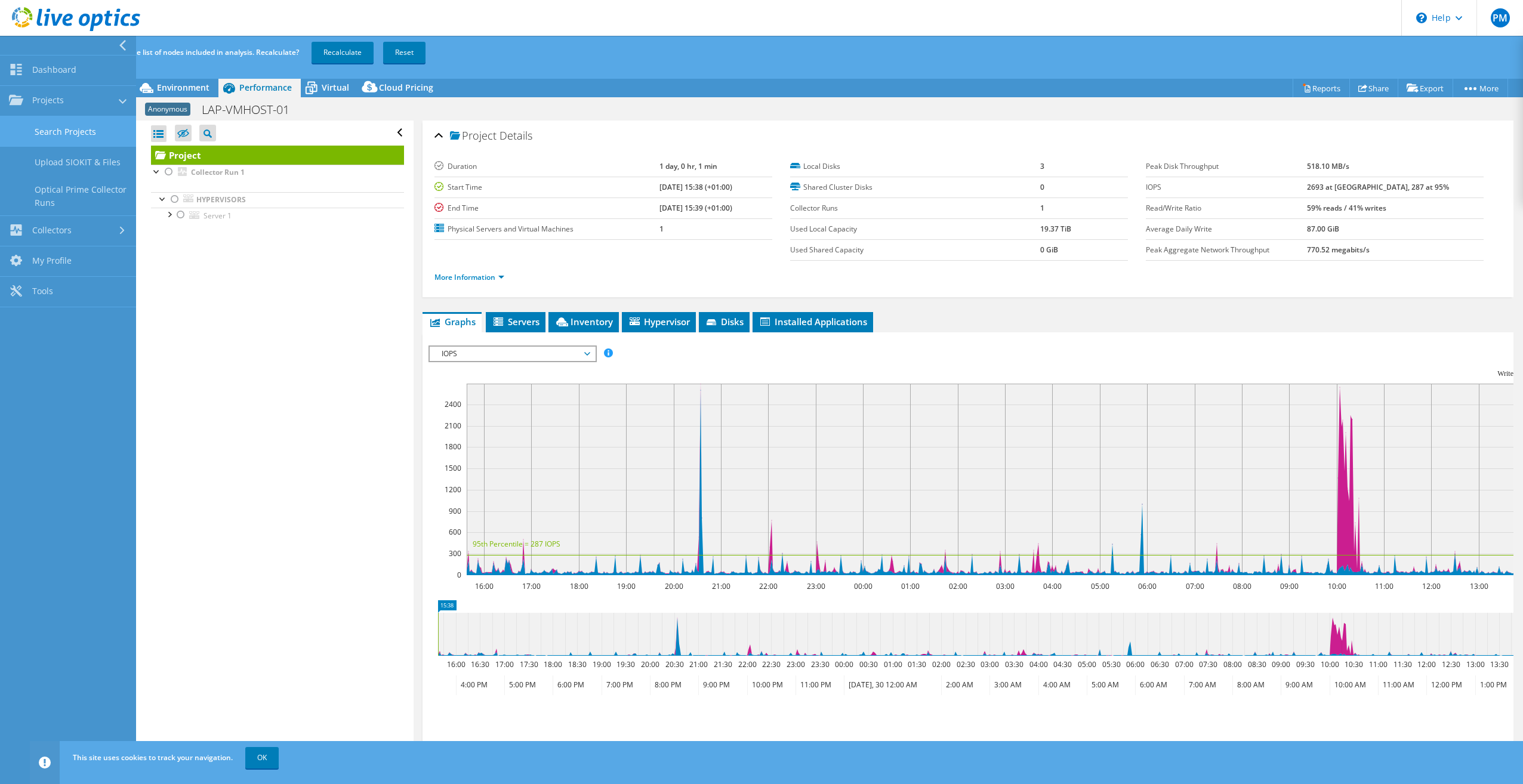
click at [55, 129] on link "Search Projects" at bounding box center [68, 131] width 136 height 30
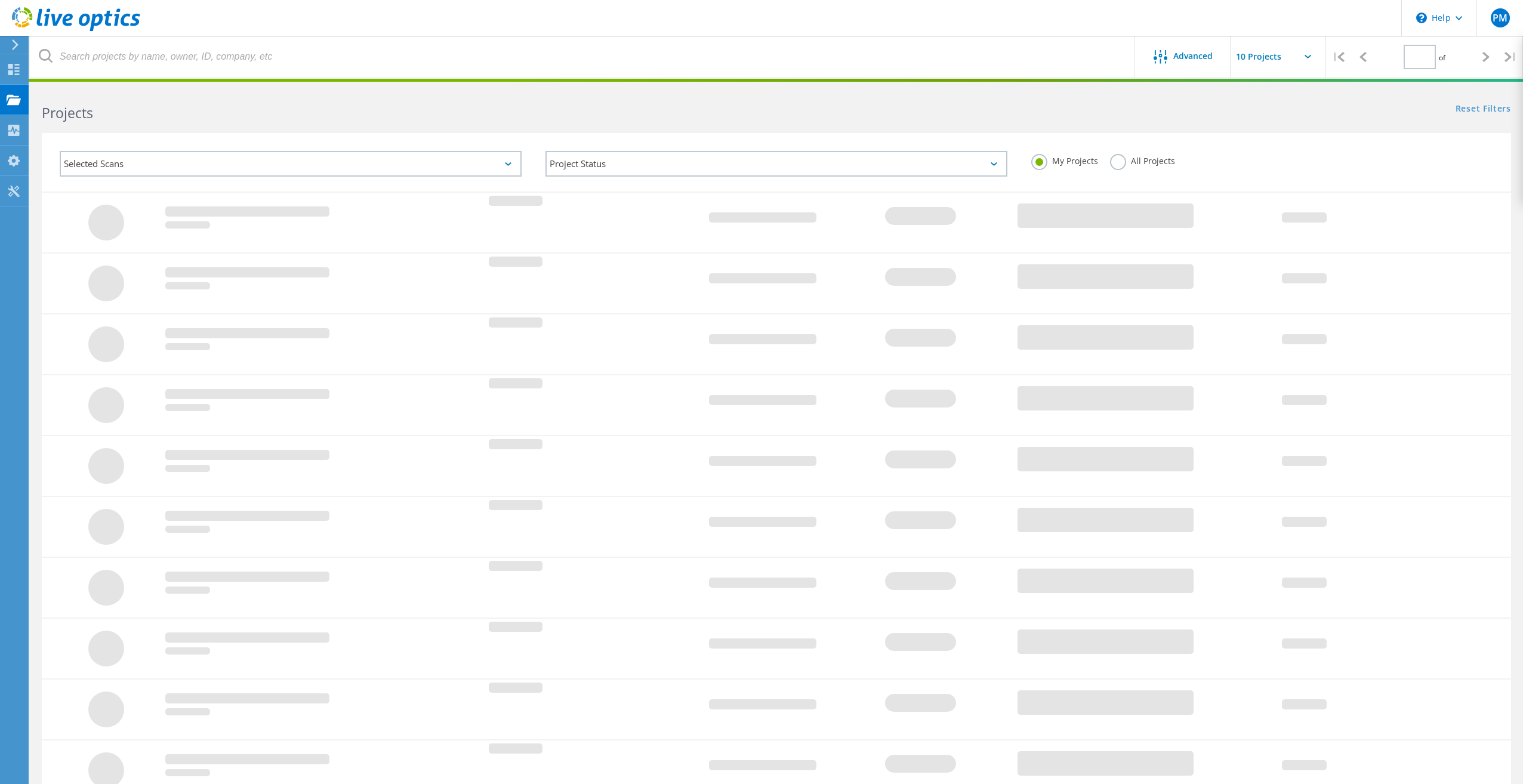
type input "1"
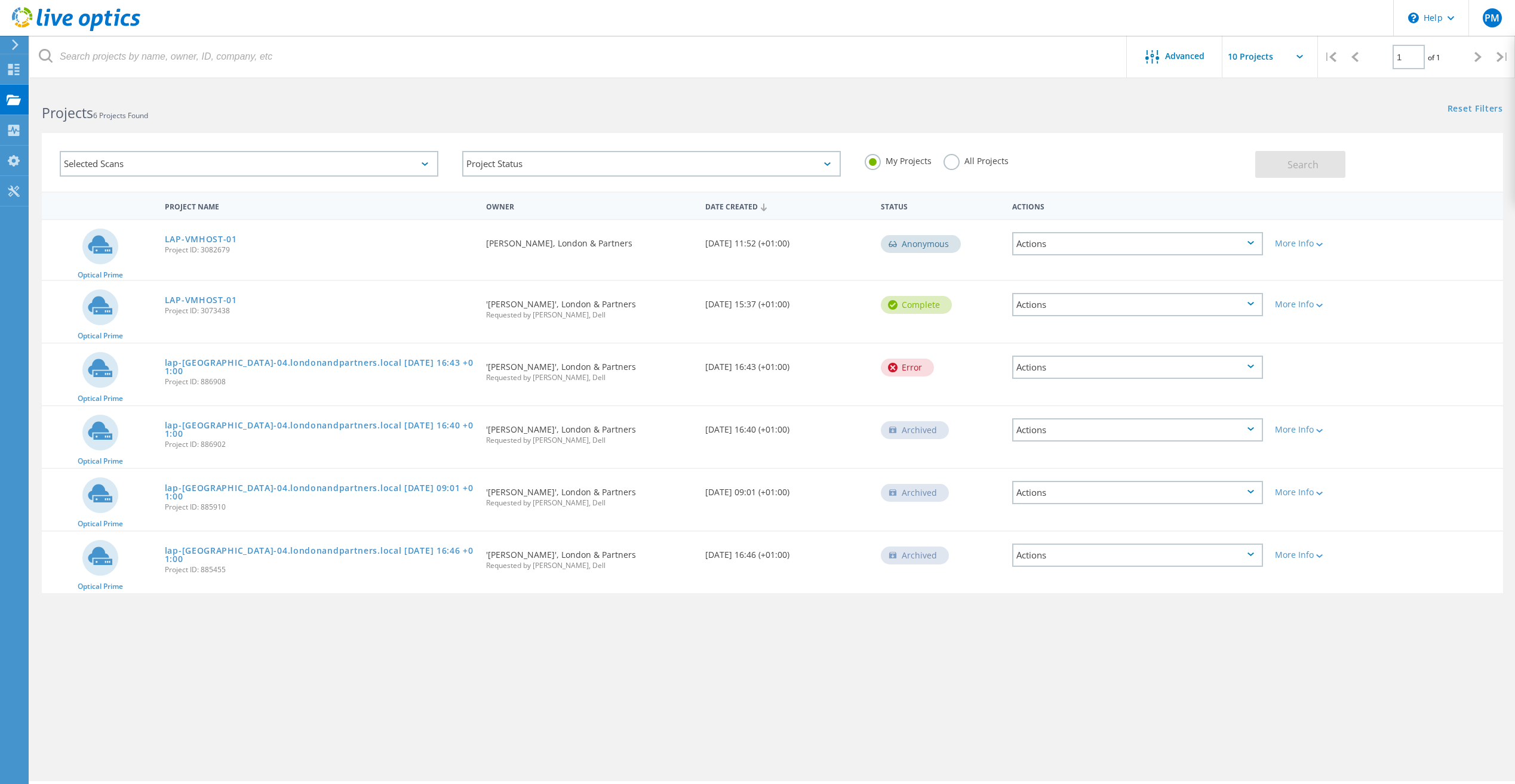
click at [509, 80] on div at bounding box center [757, 79] width 1515 height 3
click at [1256, 242] on div "Actions" at bounding box center [1136, 243] width 251 height 24
click at [1085, 252] on div "Share" at bounding box center [1137, 253] width 248 height 19
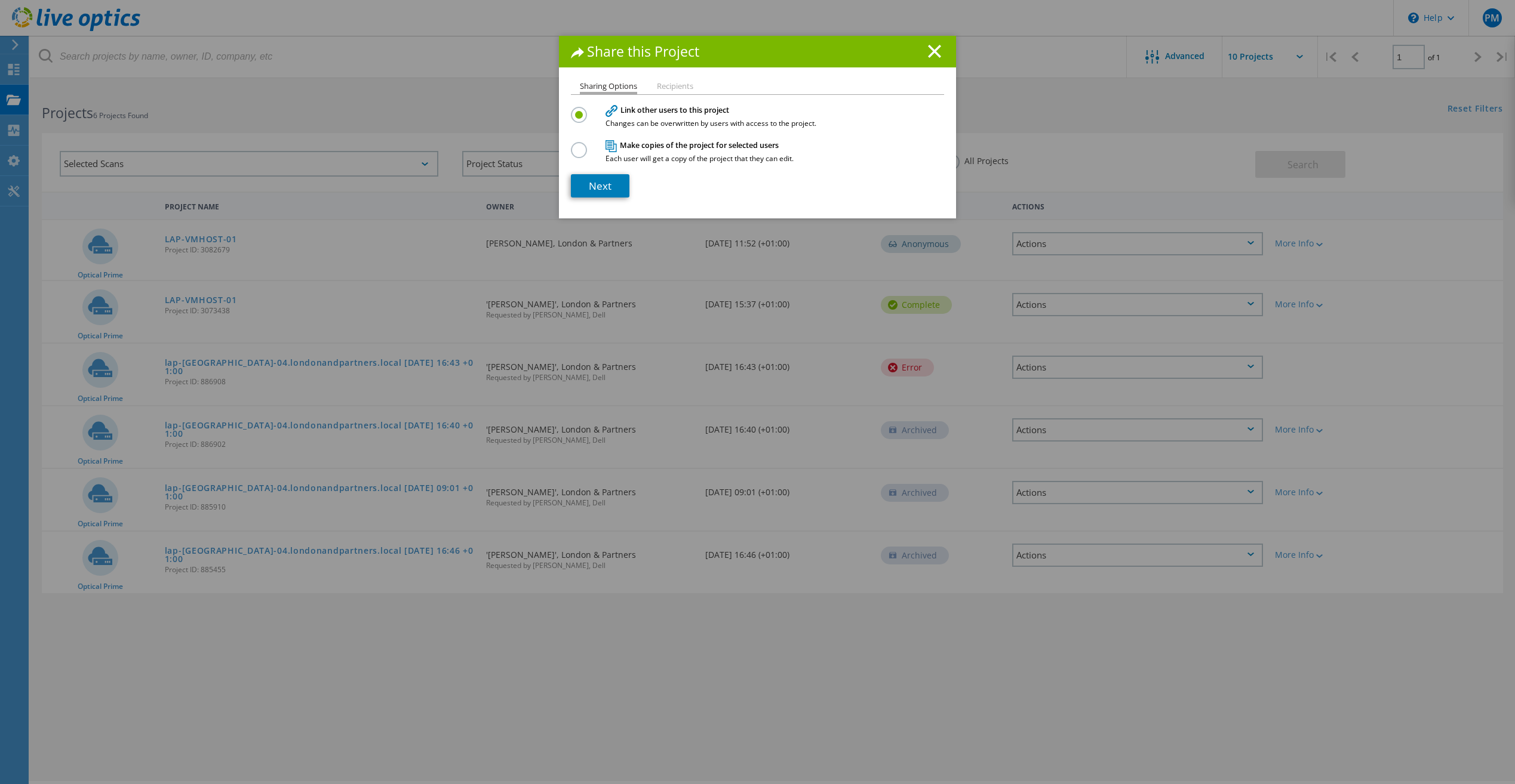
click at [573, 145] on label at bounding box center [581, 143] width 21 height 3
click at [0, 0] on input "radio" at bounding box center [0, 0] width 0 height 0
click at [609, 185] on link "Next" at bounding box center [600, 185] width 59 height 24
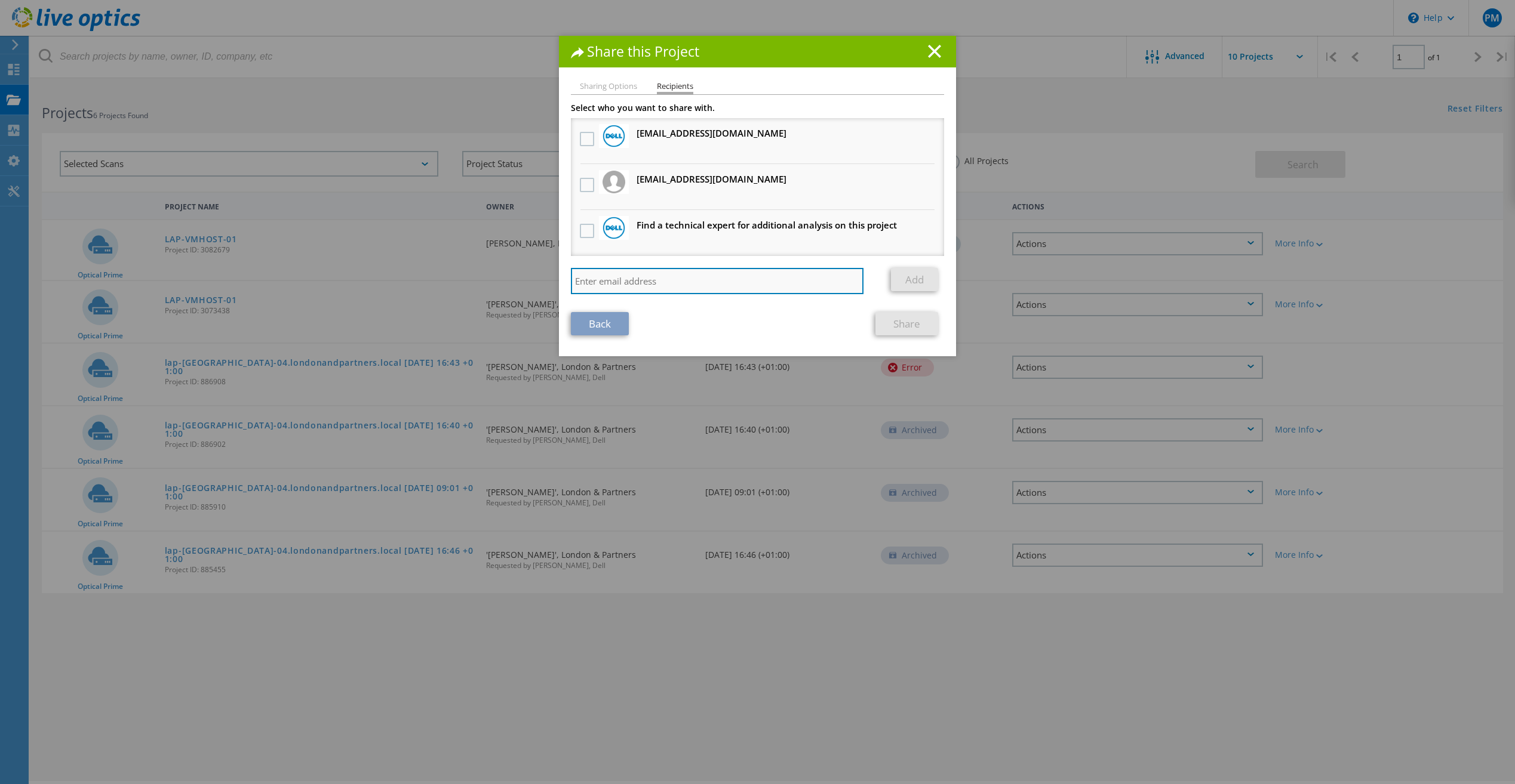
click at [644, 284] on input "search" at bounding box center [716, 281] width 292 height 26
click at [660, 284] on input "[EMAIL_ADDRESS][DOMAIN_NAME]" at bounding box center [716, 281] width 292 height 26
click at [678, 283] on input "[EMAIL_ADDRESS][DOMAIN_NAME]" at bounding box center [716, 281] width 292 height 26
click at [656, 283] on input "[EMAIL_ADDRESS][DOMAIN_NAME]" at bounding box center [716, 281] width 292 height 26
click at [732, 283] on input "[EMAIL_ADDRESS][DOMAIN_NAME]" at bounding box center [716, 281] width 292 height 26
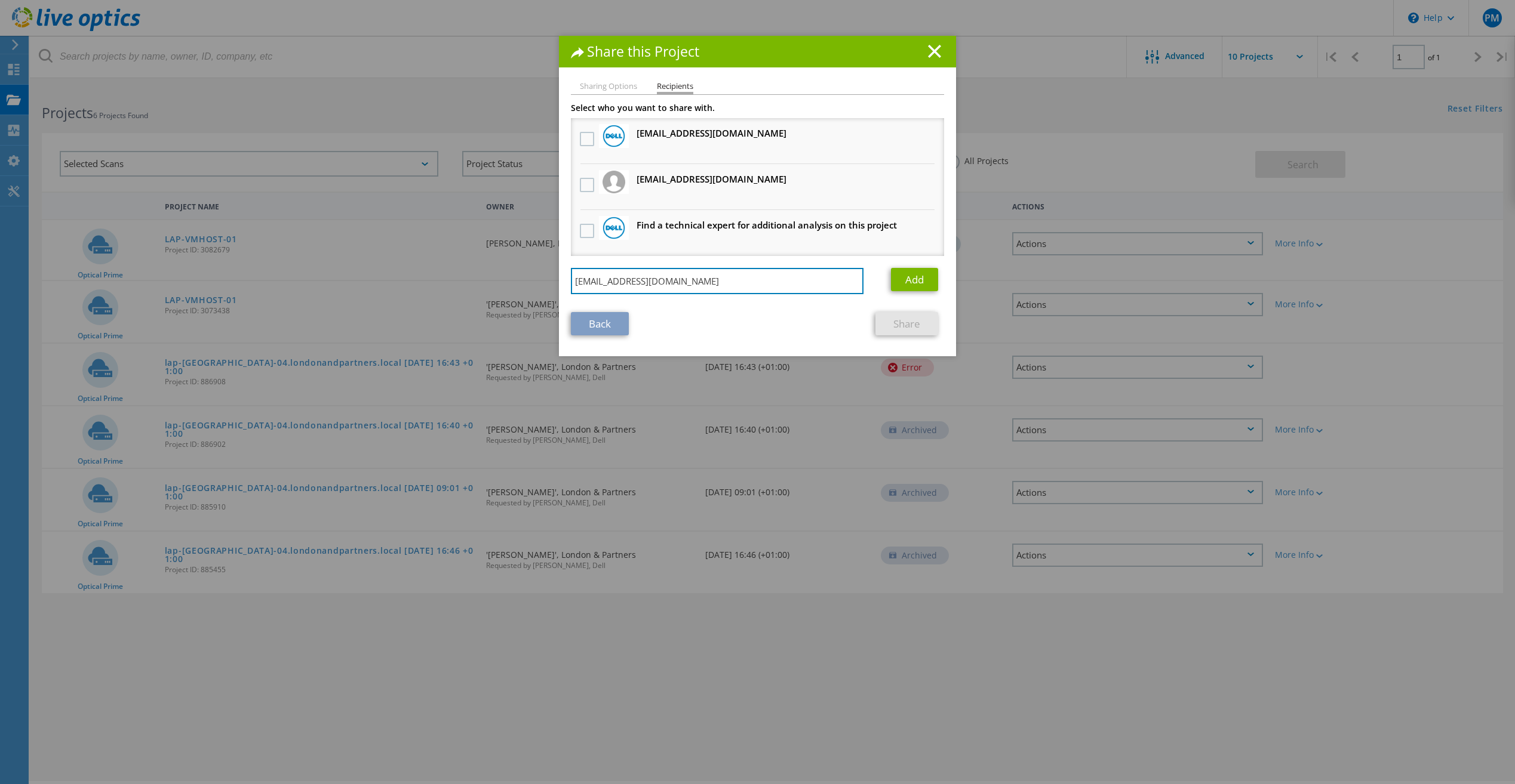
type input "[EMAIL_ADDRESS][DOMAIN_NAME]"
click at [913, 282] on link "Add" at bounding box center [914, 279] width 47 height 24
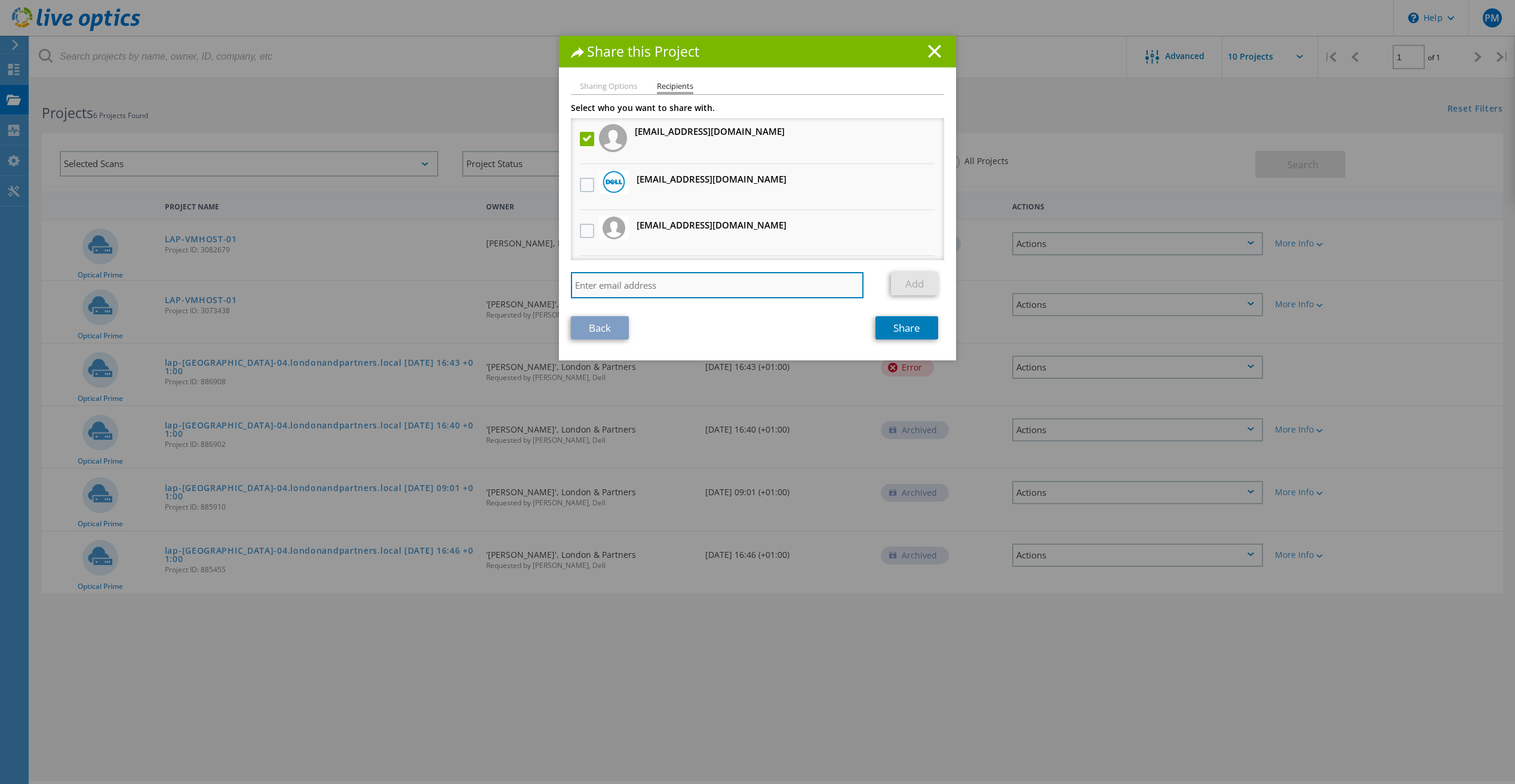
click at [706, 279] on input "search" at bounding box center [716, 286] width 292 height 26
drag, startPoint x: 654, startPoint y: 288, endPoint x: 663, endPoint y: 285, distance: 9.5
click at [655, 288] on input "[EMAIL_ADDRESS][DOMAIN_NAME]" at bounding box center [716, 286] width 292 height 26
click at [672, 288] on input "[EMAIL_ADDRESS][DOMAIN_NAME]" at bounding box center [716, 286] width 292 height 26
click at [779, 287] on input "[EMAIL_ADDRESS][DOMAIN_NAME]" at bounding box center [716, 286] width 292 height 26
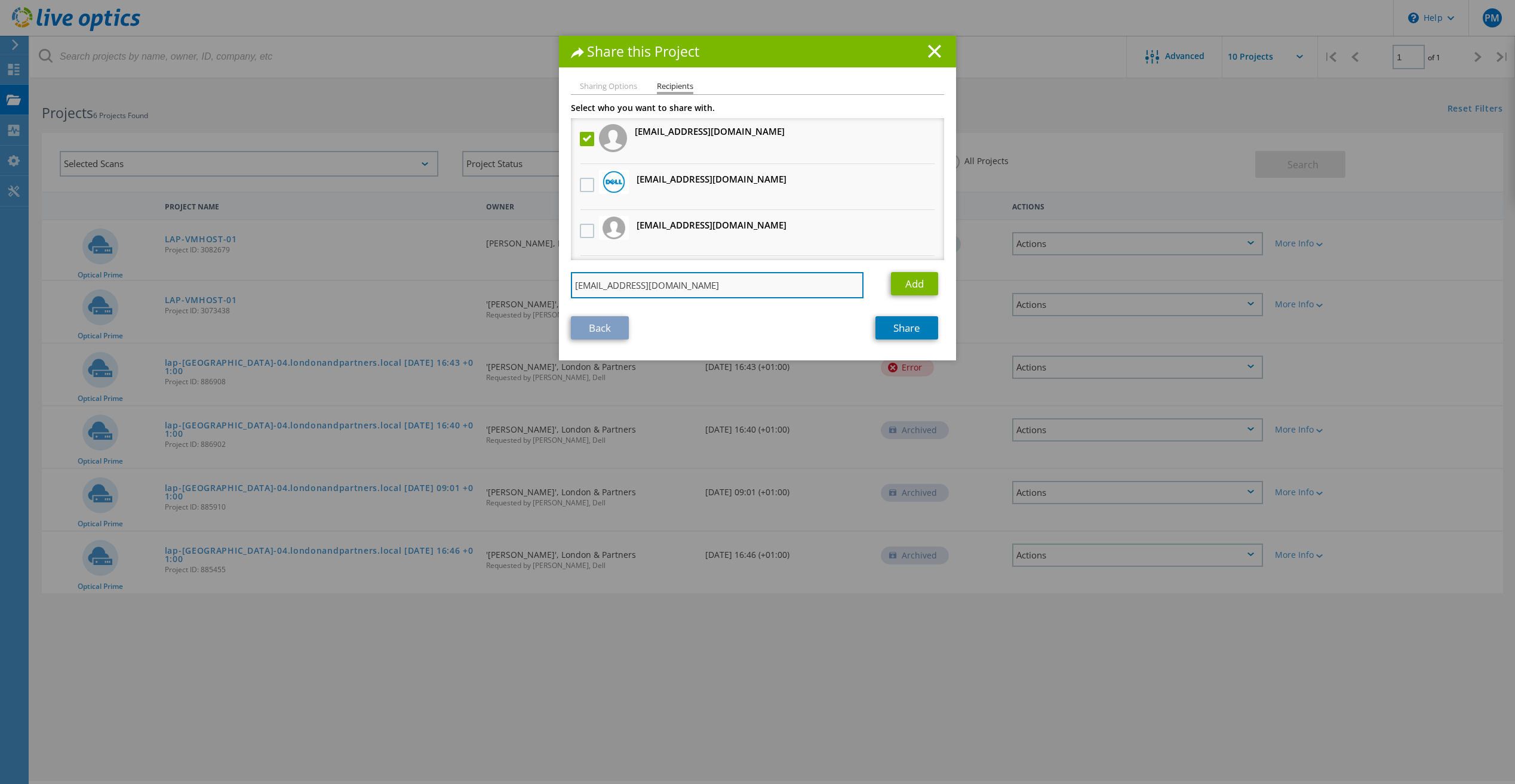
click at [661, 287] on input "[EMAIL_ADDRESS][DOMAIN_NAME]" at bounding box center [716, 286] width 292 height 26
click at [747, 286] on input "[EMAIL_ADDRESS][DOMAIN_NAME]" at bounding box center [716, 286] width 292 height 26
click at [650, 287] on input "[EMAIL_ADDRESS][DOMAIN_NAME]" at bounding box center [716, 286] width 292 height 26
click at [727, 289] on input "[EMAIL_ADDRESS][DOMAIN_NAME]" at bounding box center [716, 286] width 292 height 26
type input "[EMAIL_ADDRESS][DOMAIN_NAME]"
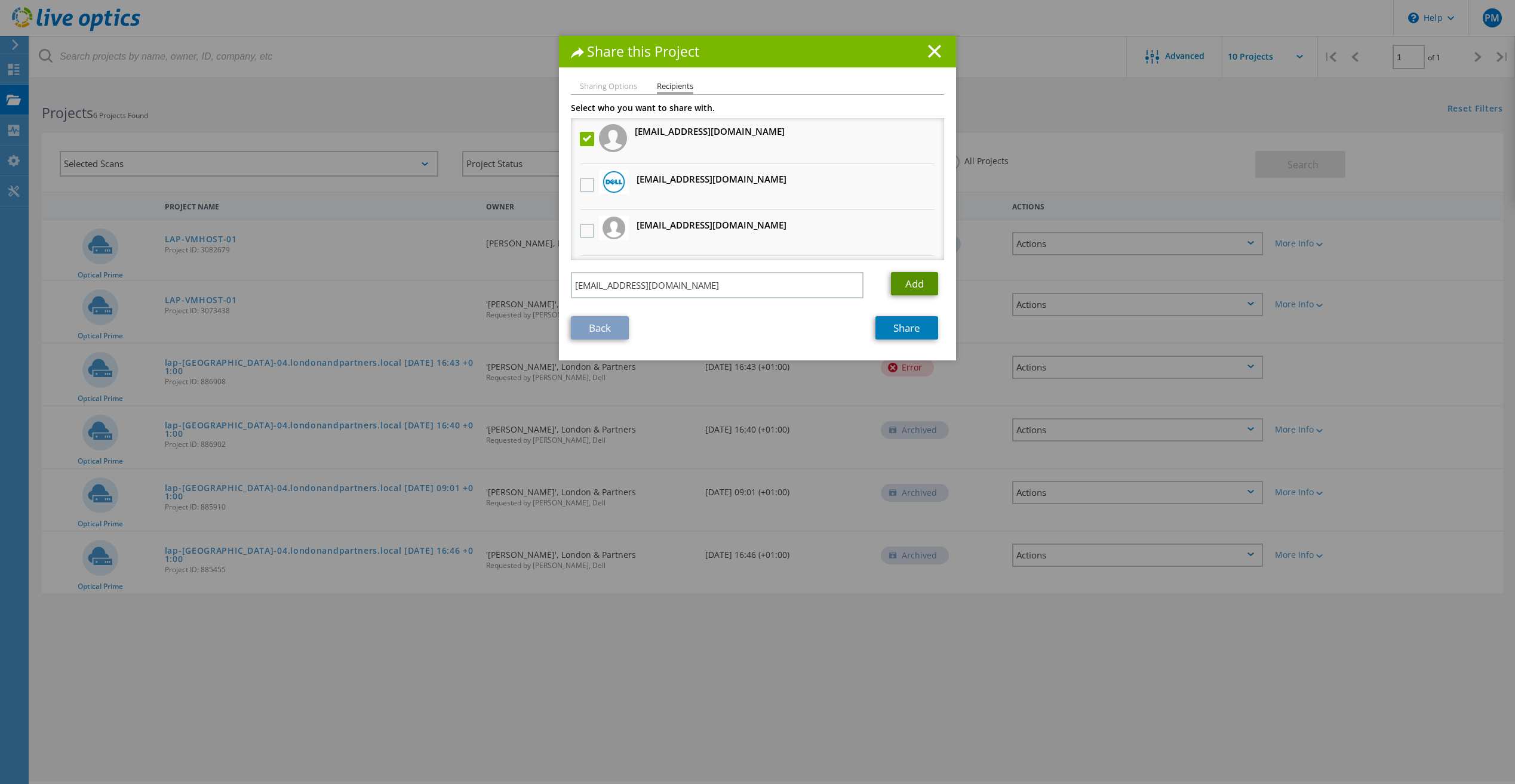
click at [916, 291] on link "Add" at bounding box center [914, 284] width 47 height 24
click at [916, 334] on link "Share" at bounding box center [907, 327] width 62 height 24
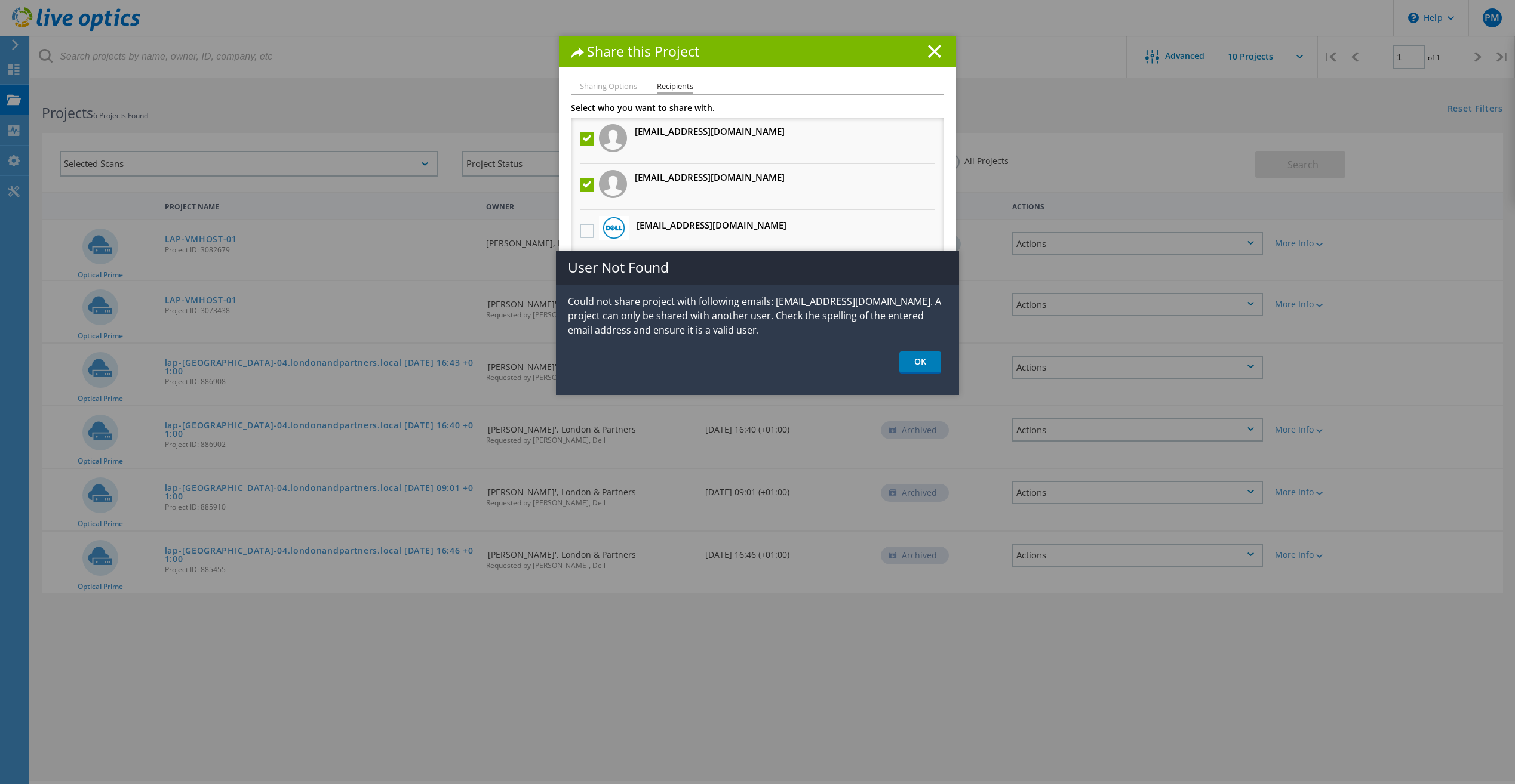
click at [926, 363] on link "OK" at bounding box center [920, 362] width 42 height 22
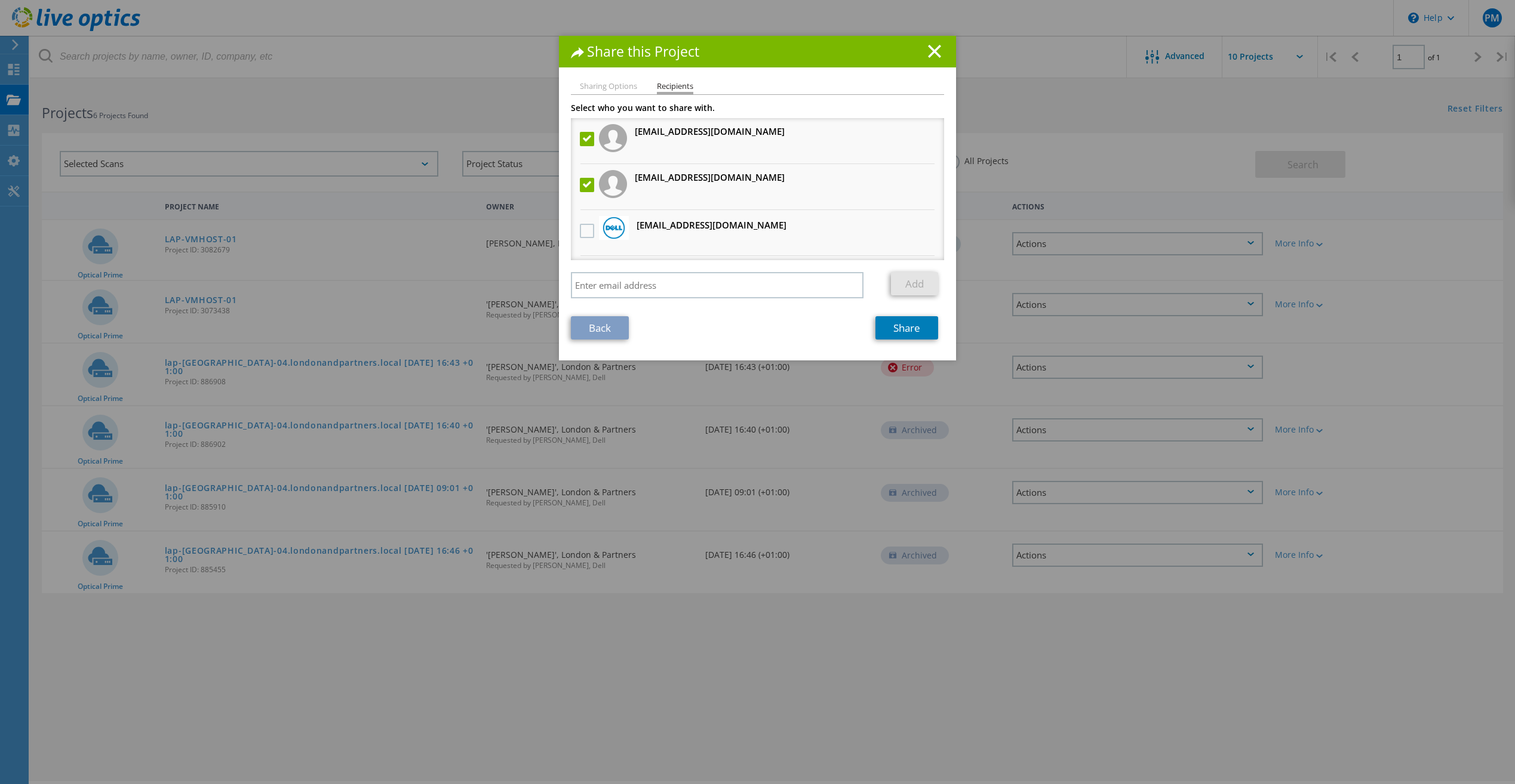
click at [585, 183] on label at bounding box center [589, 184] width 17 height 14
click at [0, 0] on input "checkbox" at bounding box center [0, 0] width 0 height 0
click at [934, 53] on icon at bounding box center [934, 51] width 13 height 13
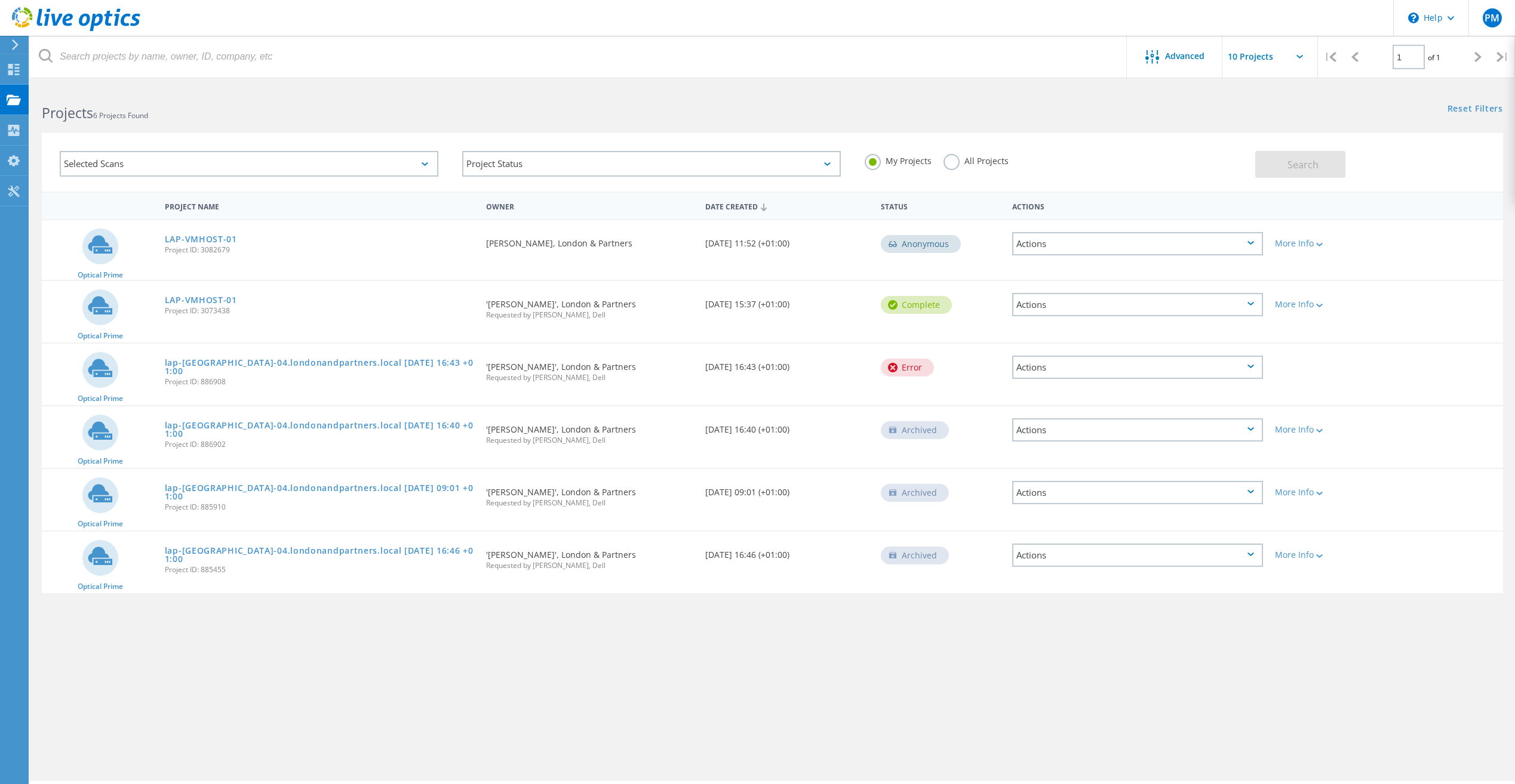
click at [1253, 306] on div "Actions" at bounding box center [1136, 305] width 251 height 24
click at [1075, 311] on div "Share" at bounding box center [1137, 314] width 248 height 19
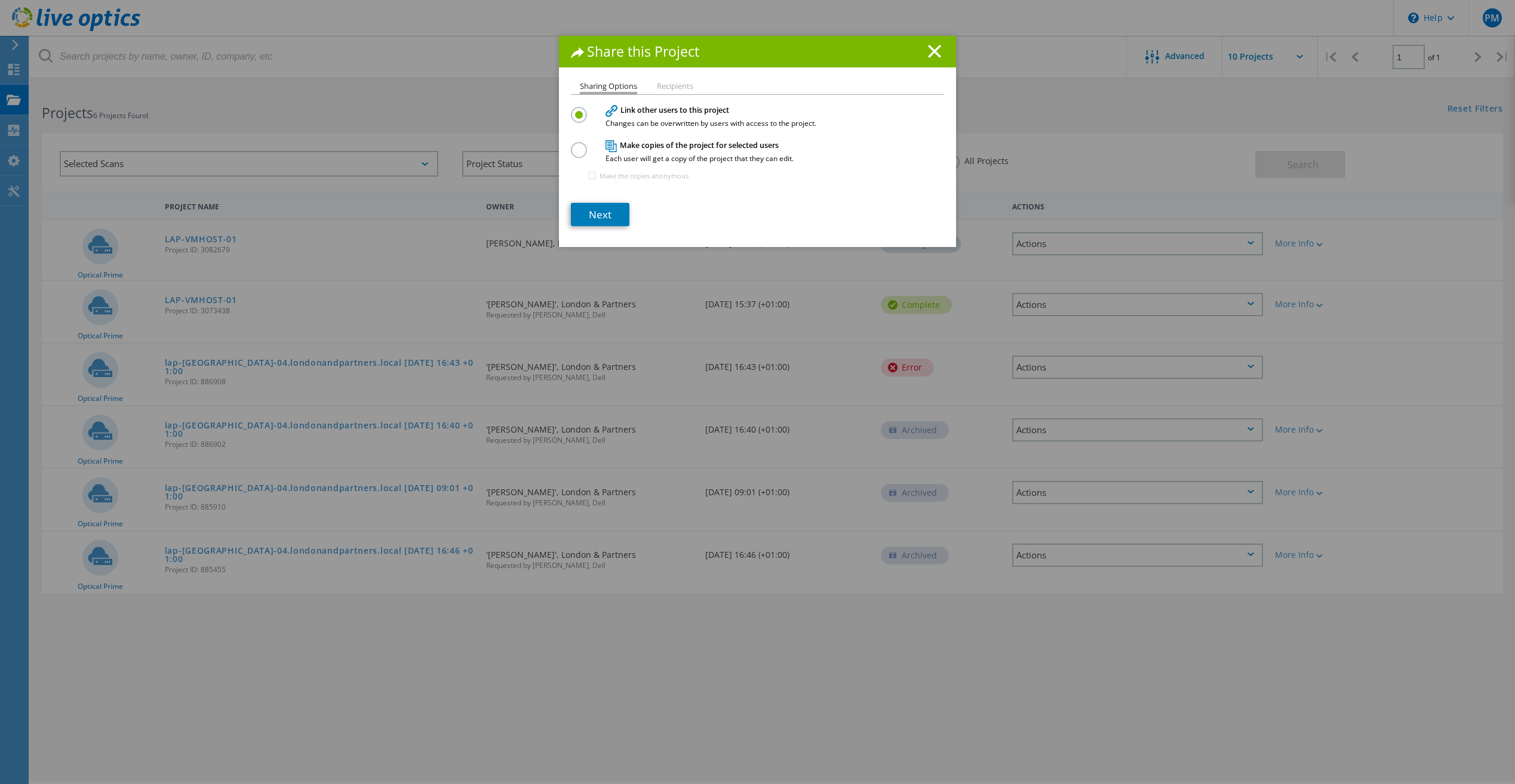
click at [573, 145] on label at bounding box center [581, 143] width 21 height 3
click at [0, 0] on input "radio" at bounding box center [0, 0] width 0 height 0
click at [593, 211] on link "Next" at bounding box center [600, 215] width 59 height 24
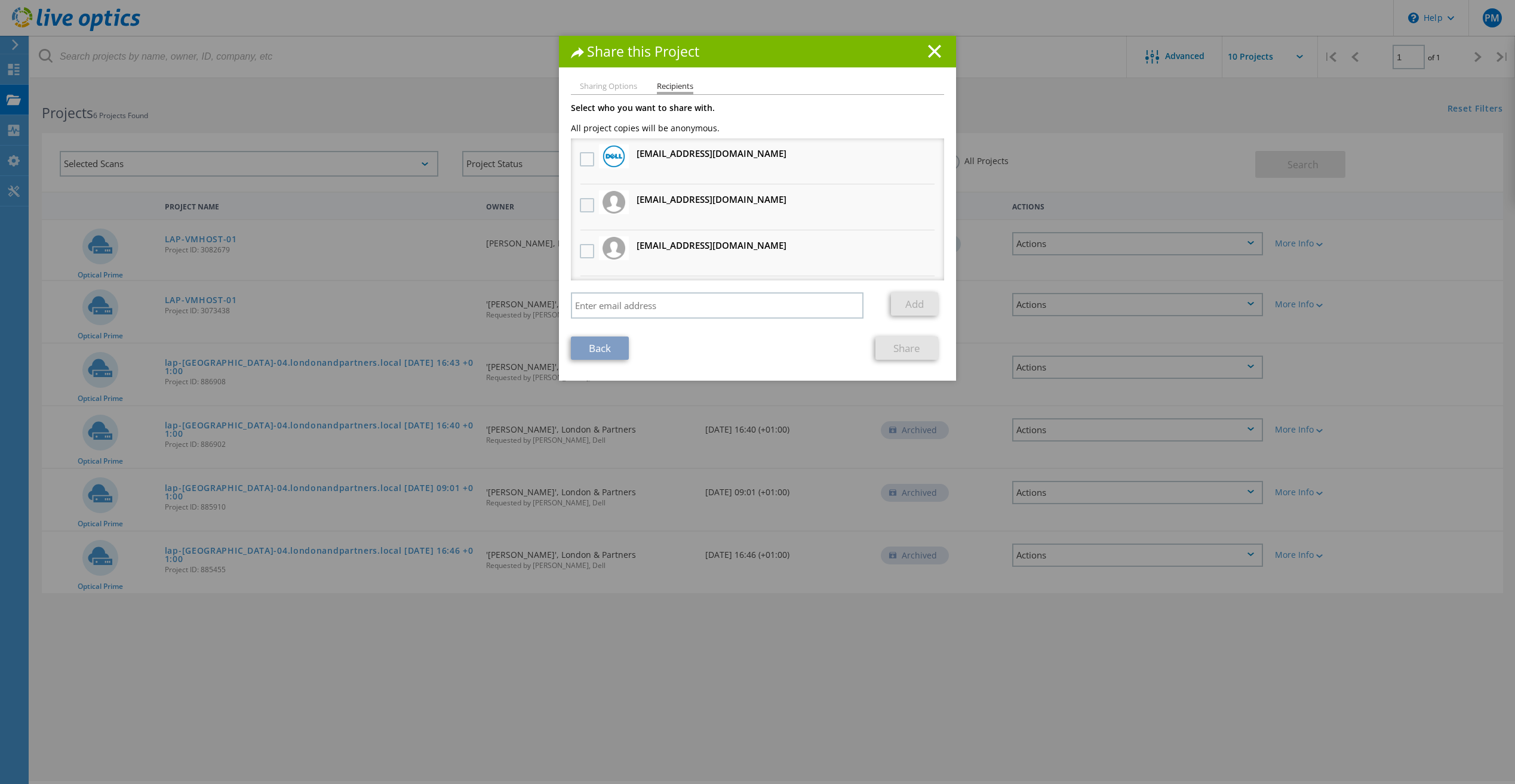
click at [585, 200] on label at bounding box center [589, 204] width 17 height 14
click at [0, 0] on input "checkbox" at bounding box center [0, 0] width 0 height 0
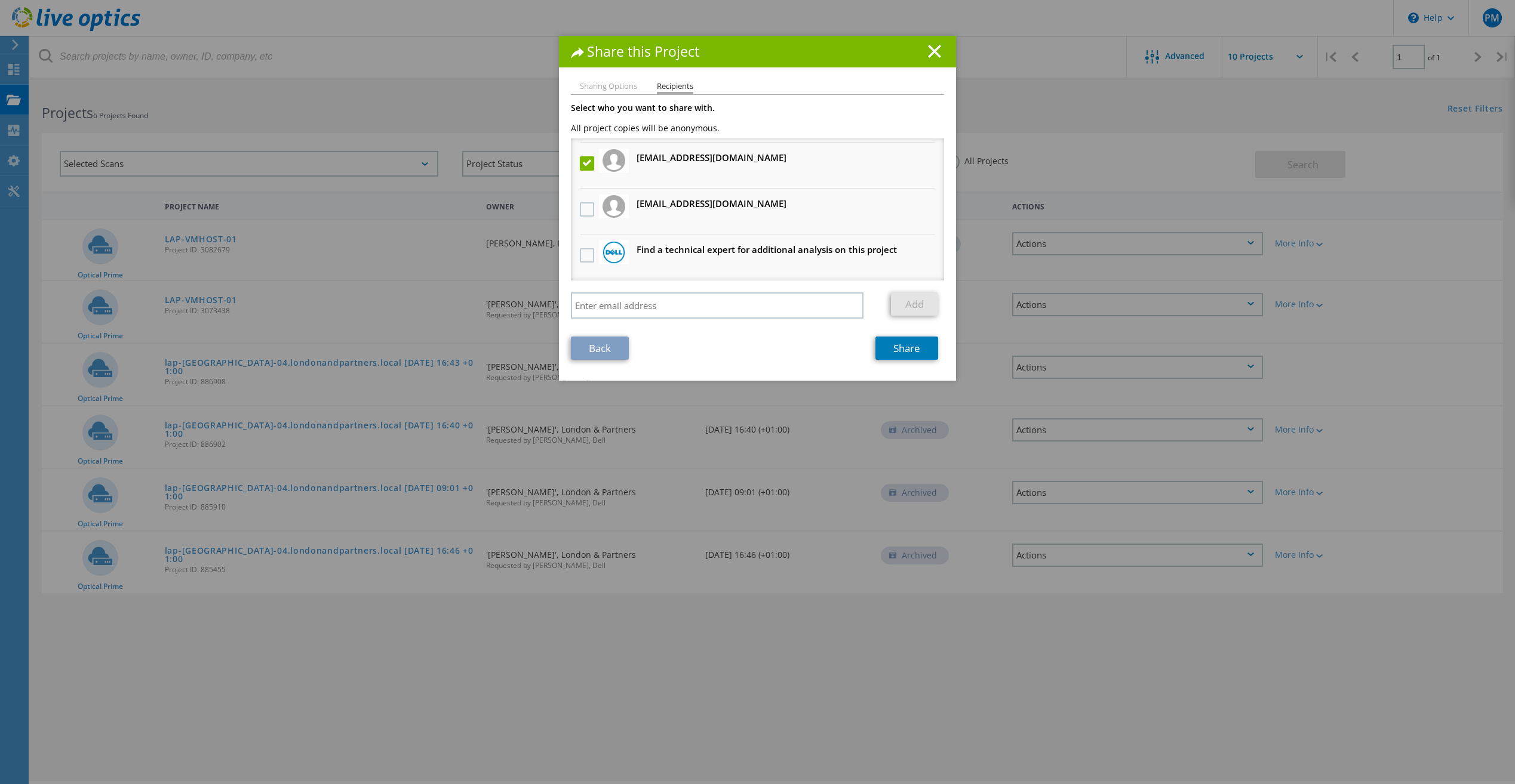
drag, startPoint x: 754, startPoint y: 54, endPoint x: 725, endPoint y: 135, distance: 86.0
click at [725, 135] on div "Share this Project Sharing Options Recipients Link other users to this project …" at bounding box center [758, 208] width 397 height 345
drag, startPoint x: 725, startPoint y: 135, endPoint x: 831, endPoint y: 114, distance: 108.1
click at [831, 114] on p "All project copies will be anonymous." at bounding box center [757, 122] width 373 height 20
click at [585, 163] on label at bounding box center [589, 163] width 17 height 14
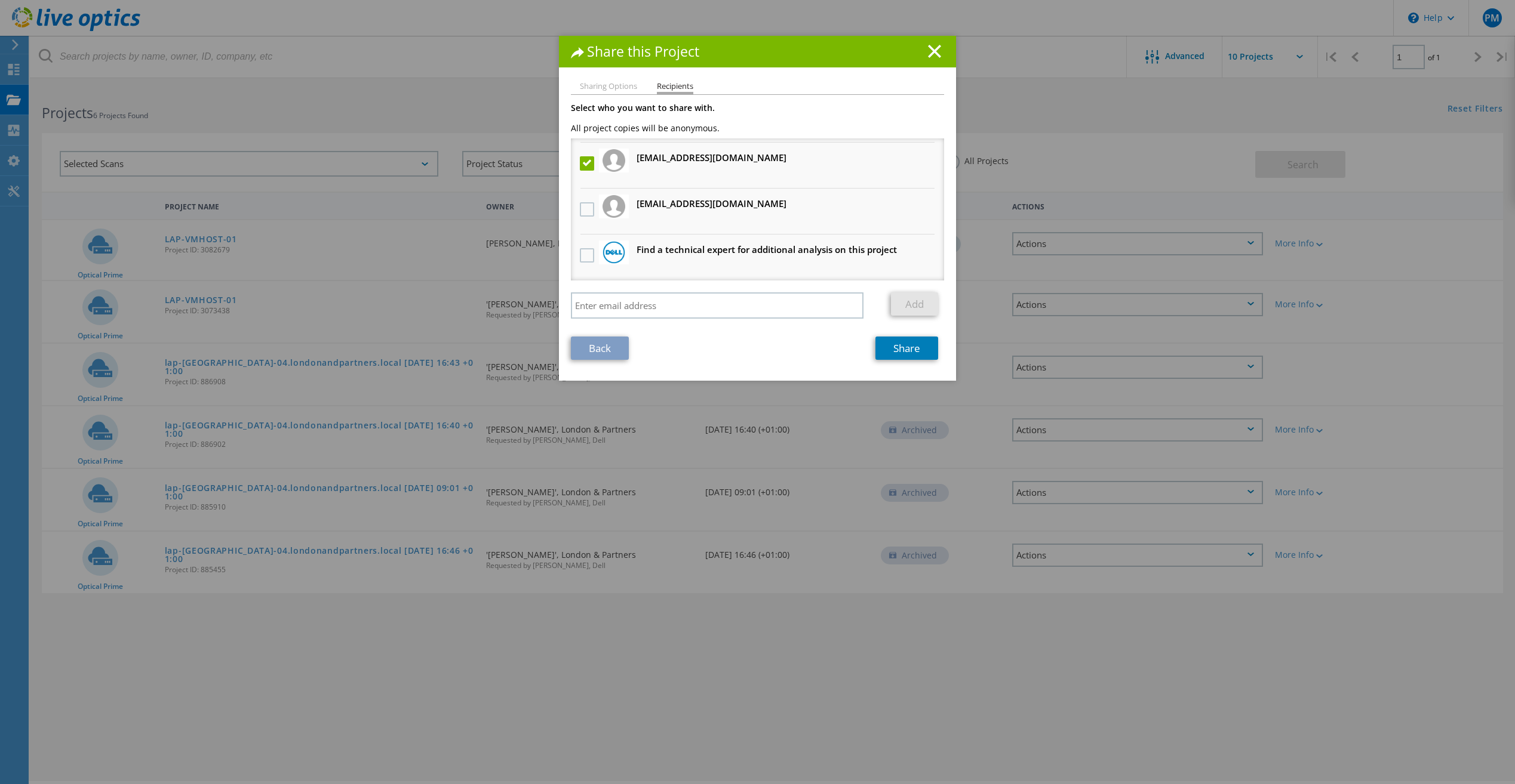
click at [0, 0] on input "checkbox" at bounding box center [0, 0] width 0 height 0
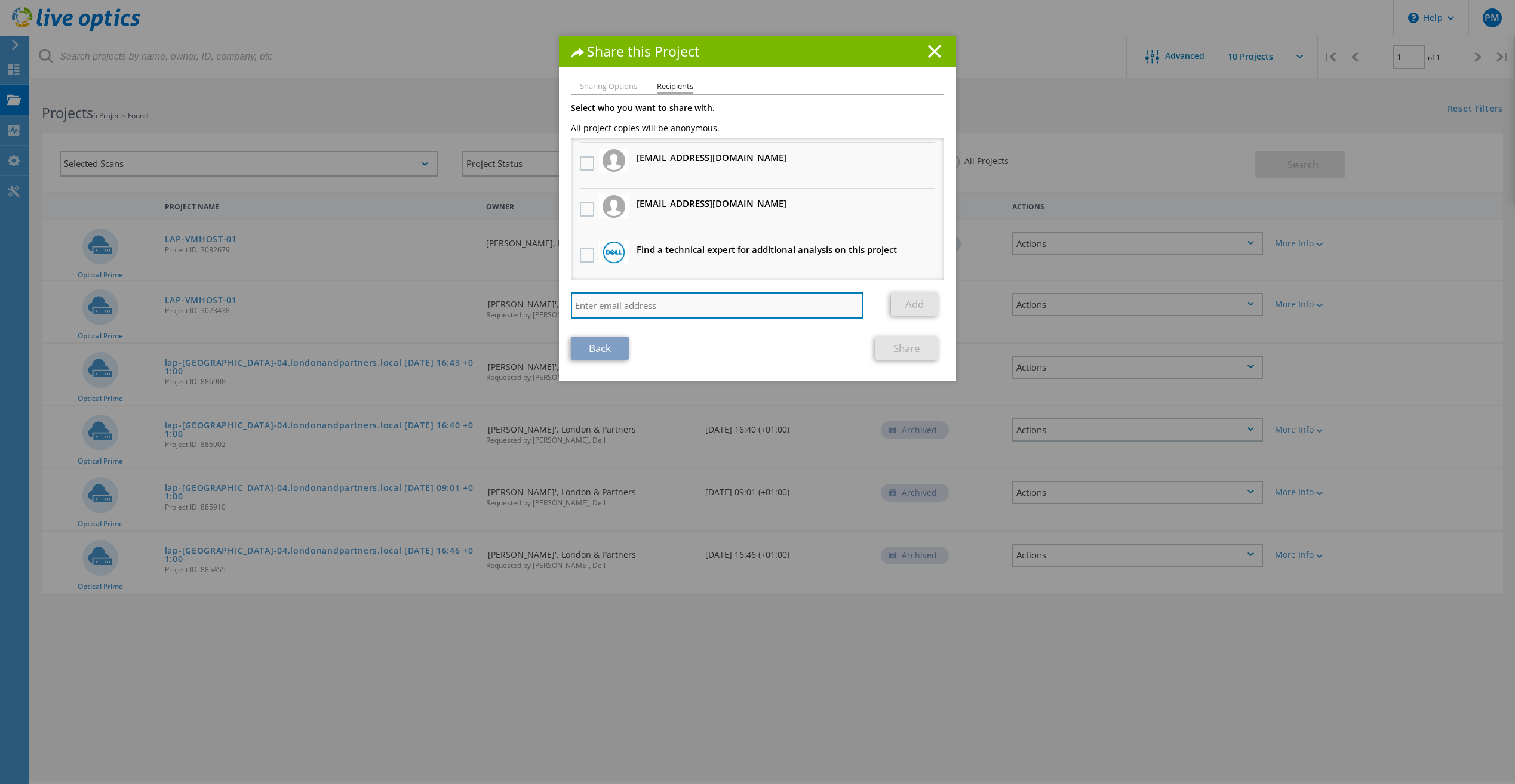
click at [647, 306] on input "search" at bounding box center [716, 305] width 292 height 26
type input "nguard@londonnadppartners"
drag, startPoint x: 928, startPoint y: 43, endPoint x: 935, endPoint y: 43, distance: 7.0
click at [928, 43] on div "Share this Project" at bounding box center [758, 51] width 397 height 31
click at [932, 45] on icon at bounding box center [934, 51] width 13 height 13
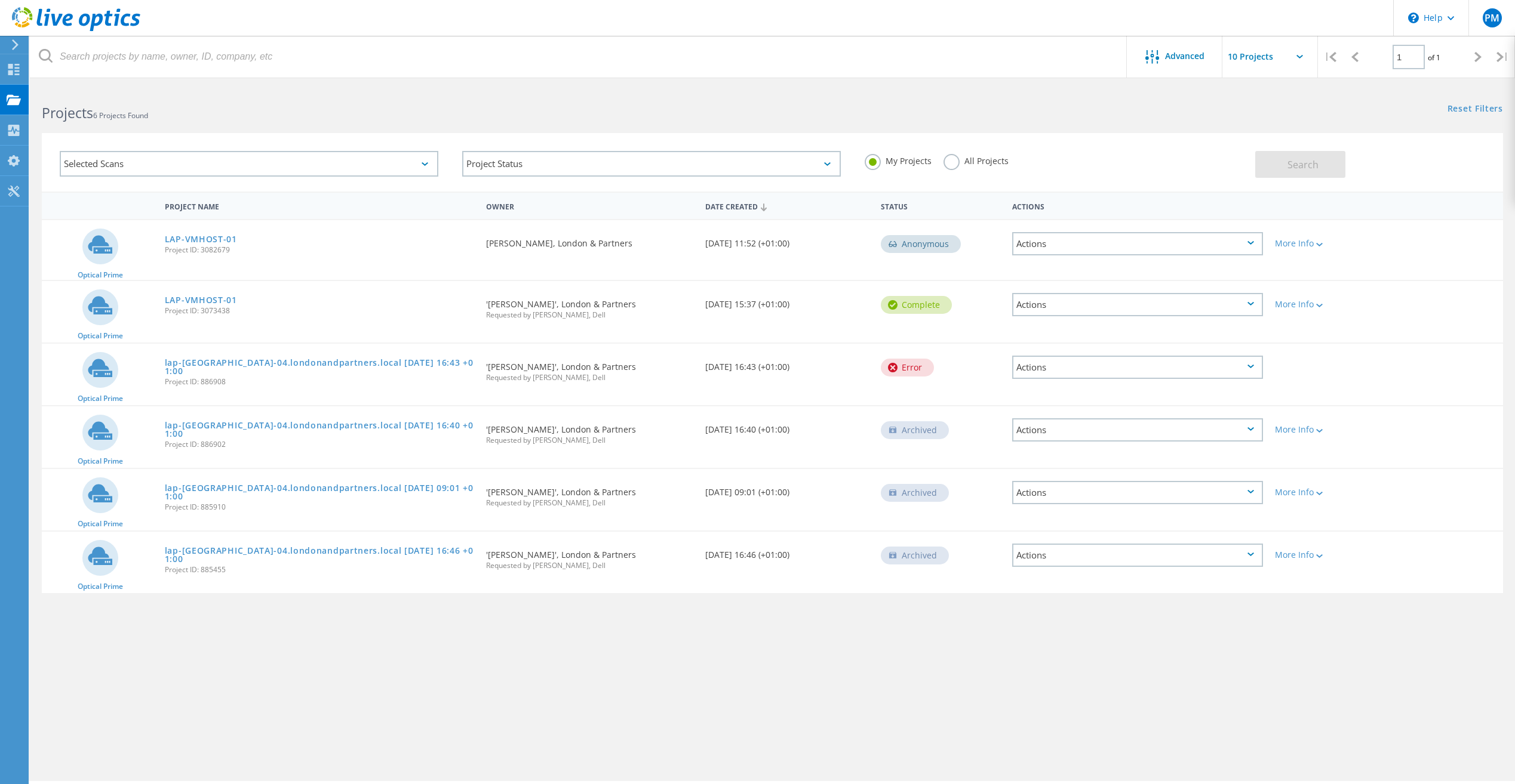
click at [1258, 305] on div "Actions" at bounding box center [1136, 305] width 251 height 24
click at [1066, 315] on div "Share" at bounding box center [1137, 314] width 248 height 19
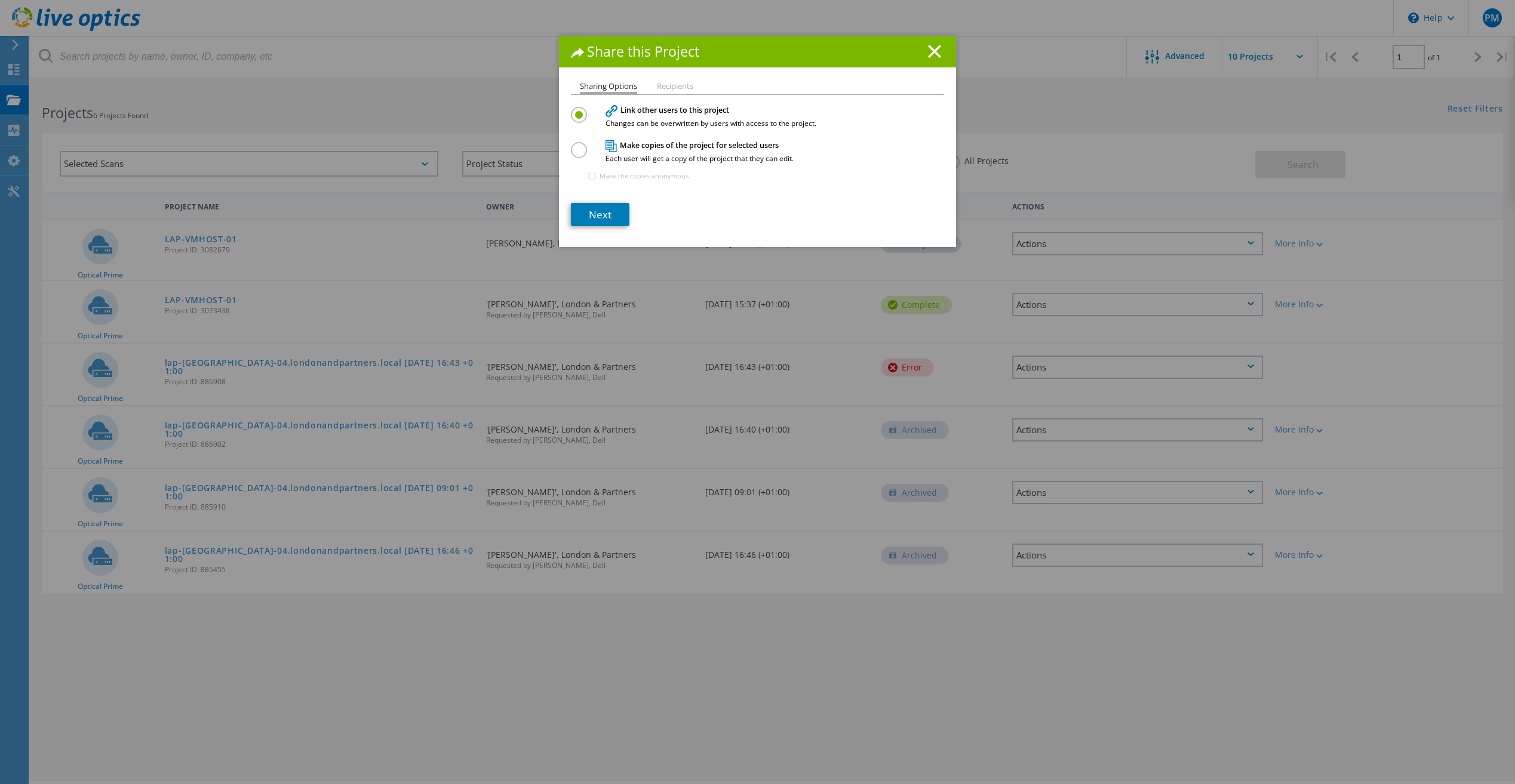
click at [573, 145] on label at bounding box center [581, 143] width 21 height 3
click at [0, 0] on input "radio" at bounding box center [0, 0] width 0 height 0
click at [612, 216] on link "Next" at bounding box center [600, 215] width 59 height 24
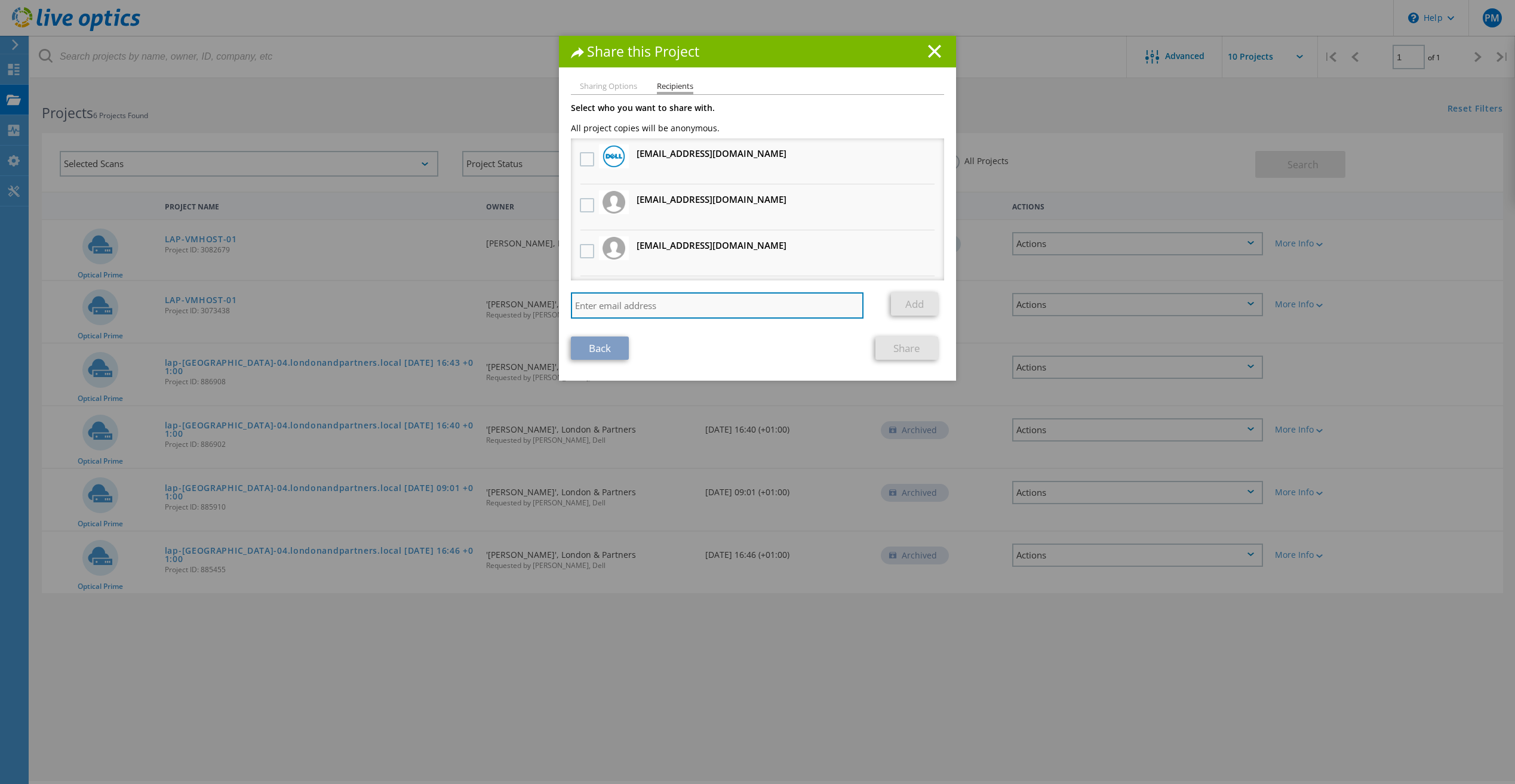
click at [633, 302] on input "search" at bounding box center [716, 305] width 292 height 26
click at [653, 303] on input "nguard@londonnadppartners" at bounding box center [716, 305] width 292 height 26
click at [660, 306] on input "nguard@londonnadppartners" at bounding box center [716, 305] width 292 height 26
click at [729, 302] on input "nguard@londonandpartners" at bounding box center [716, 305] width 292 height 26
type input "nguard@londonandpartners.com"
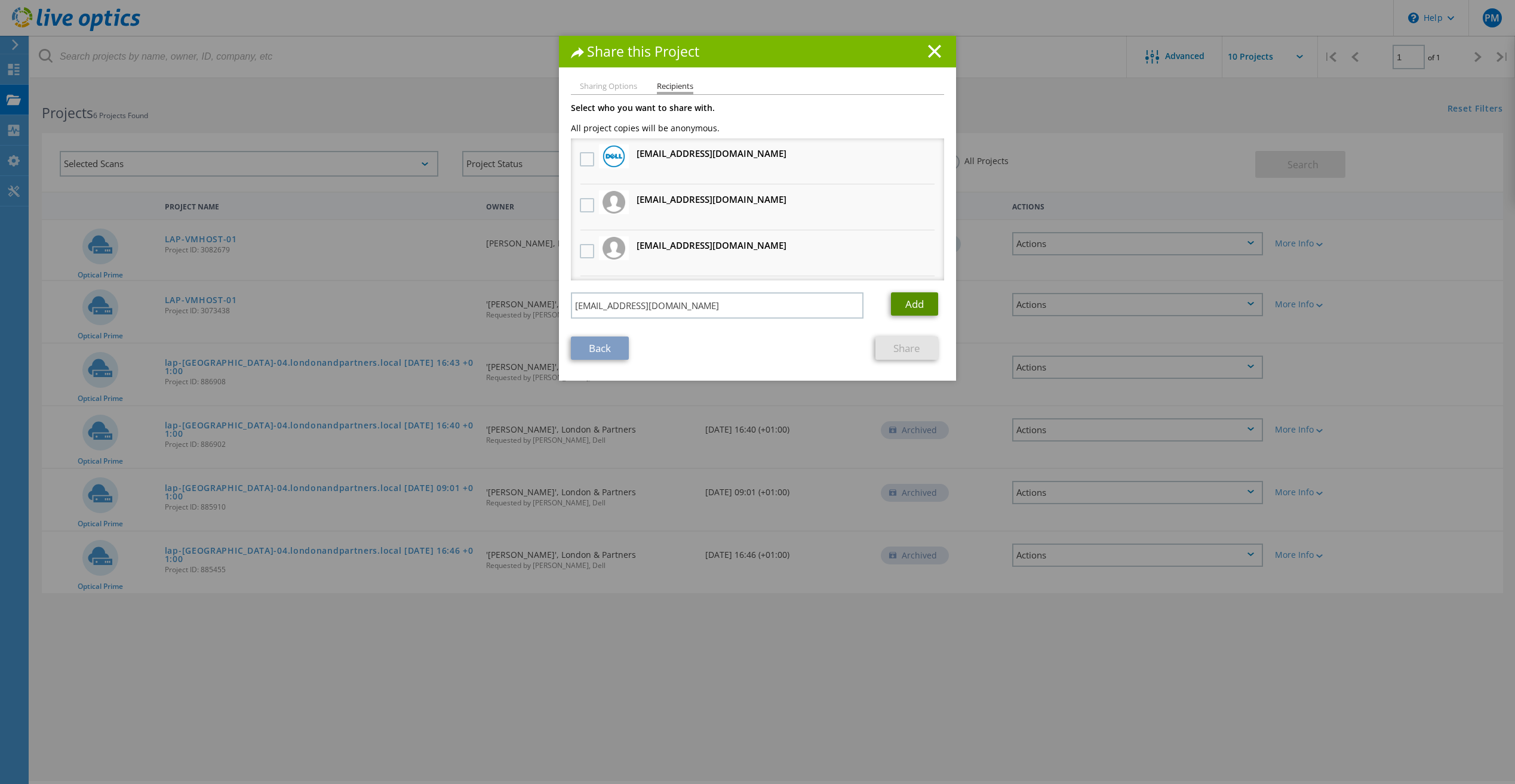
click at [906, 310] on link "Add" at bounding box center [914, 304] width 47 height 24
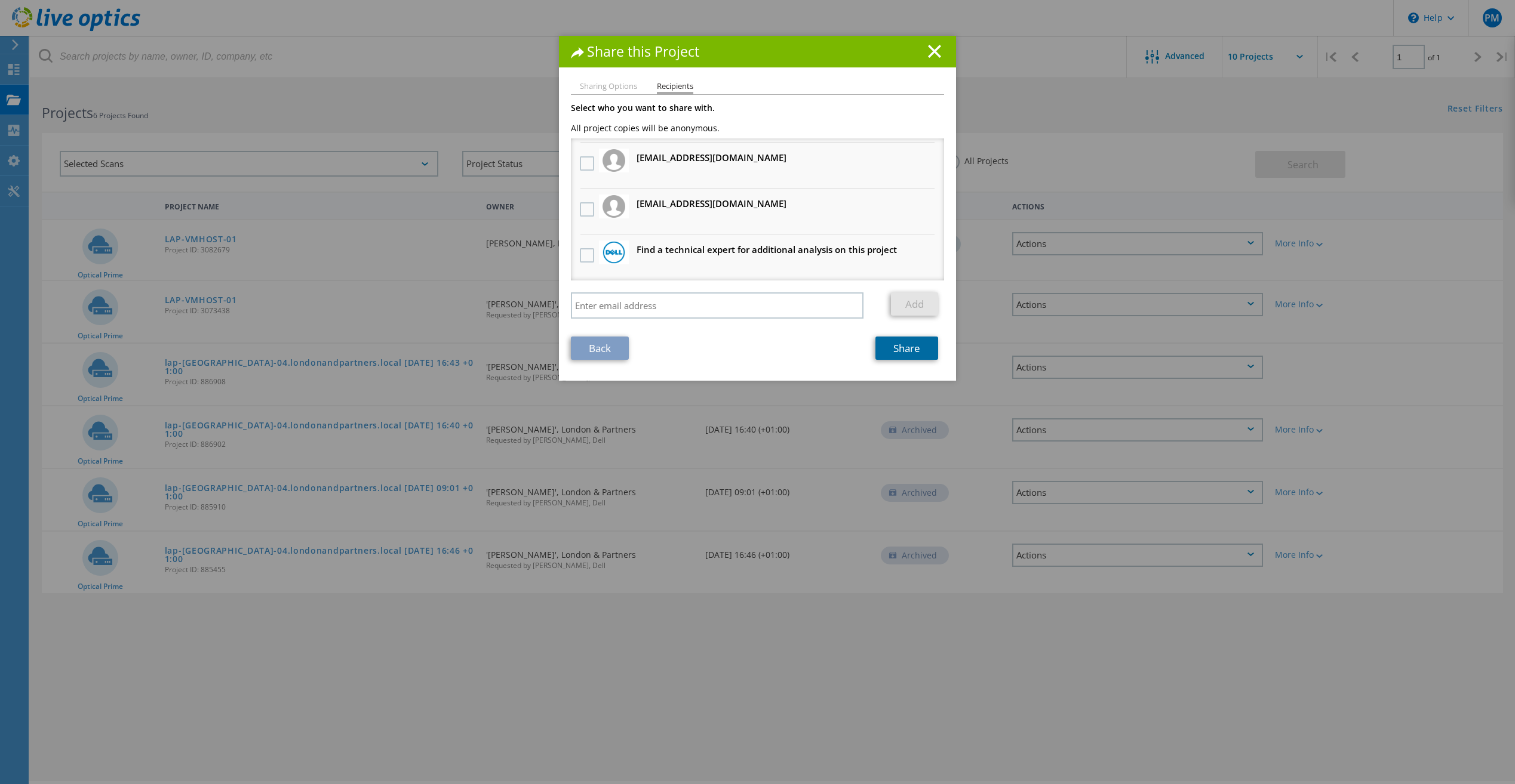
click at [892, 343] on link "Share" at bounding box center [907, 348] width 62 height 24
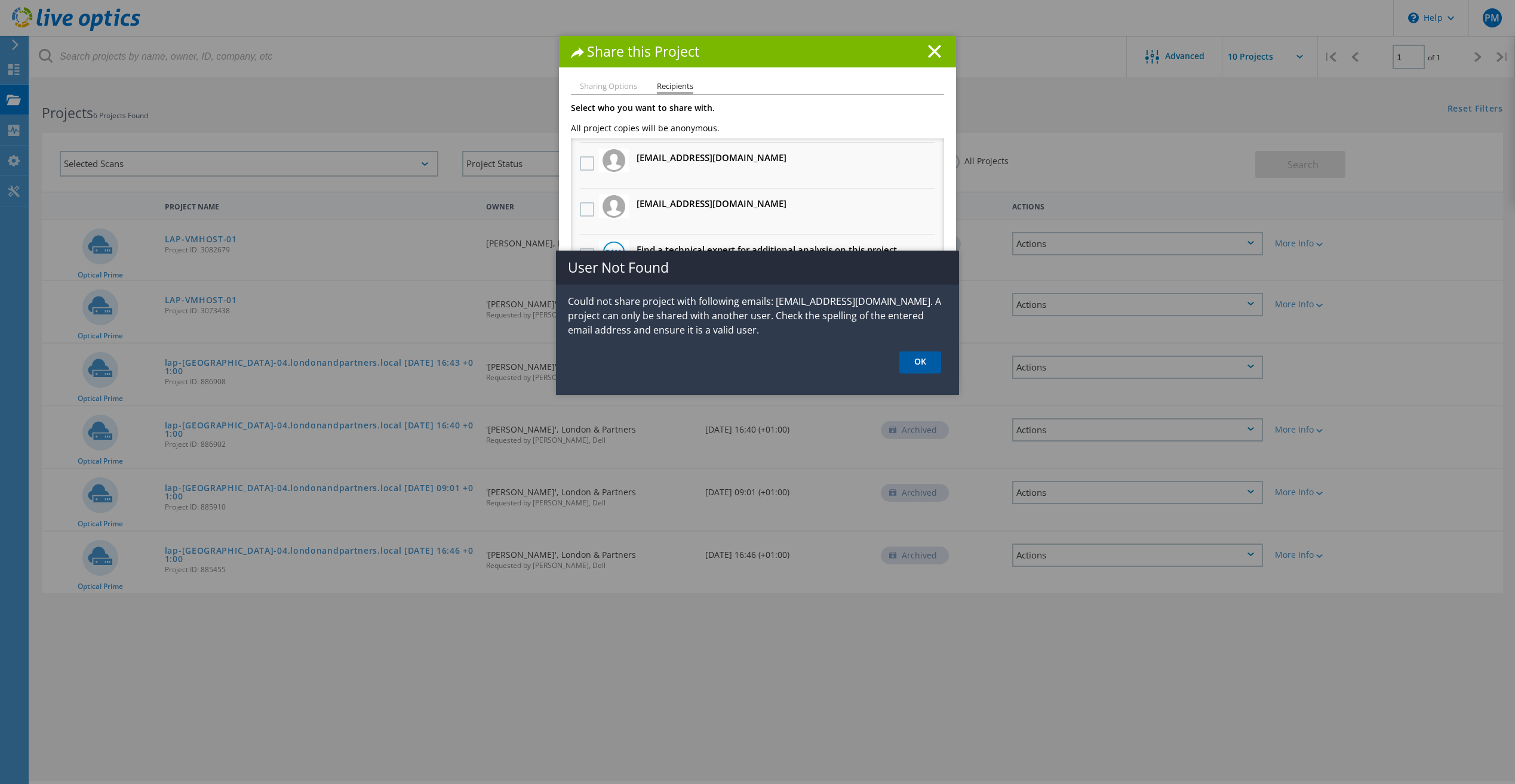
click at [919, 359] on link "OK" at bounding box center [920, 362] width 42 height 22
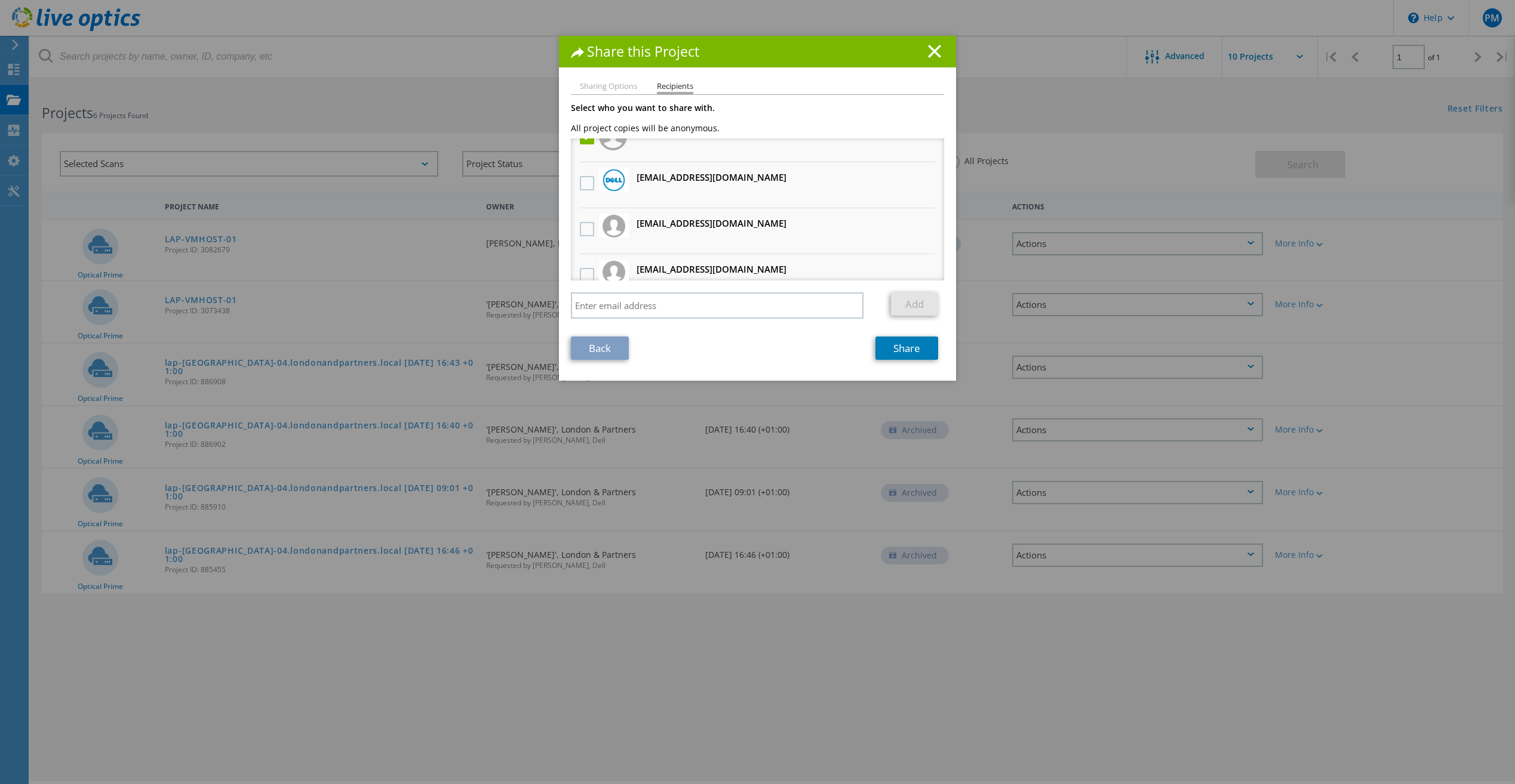
scroll to position [0, 0]
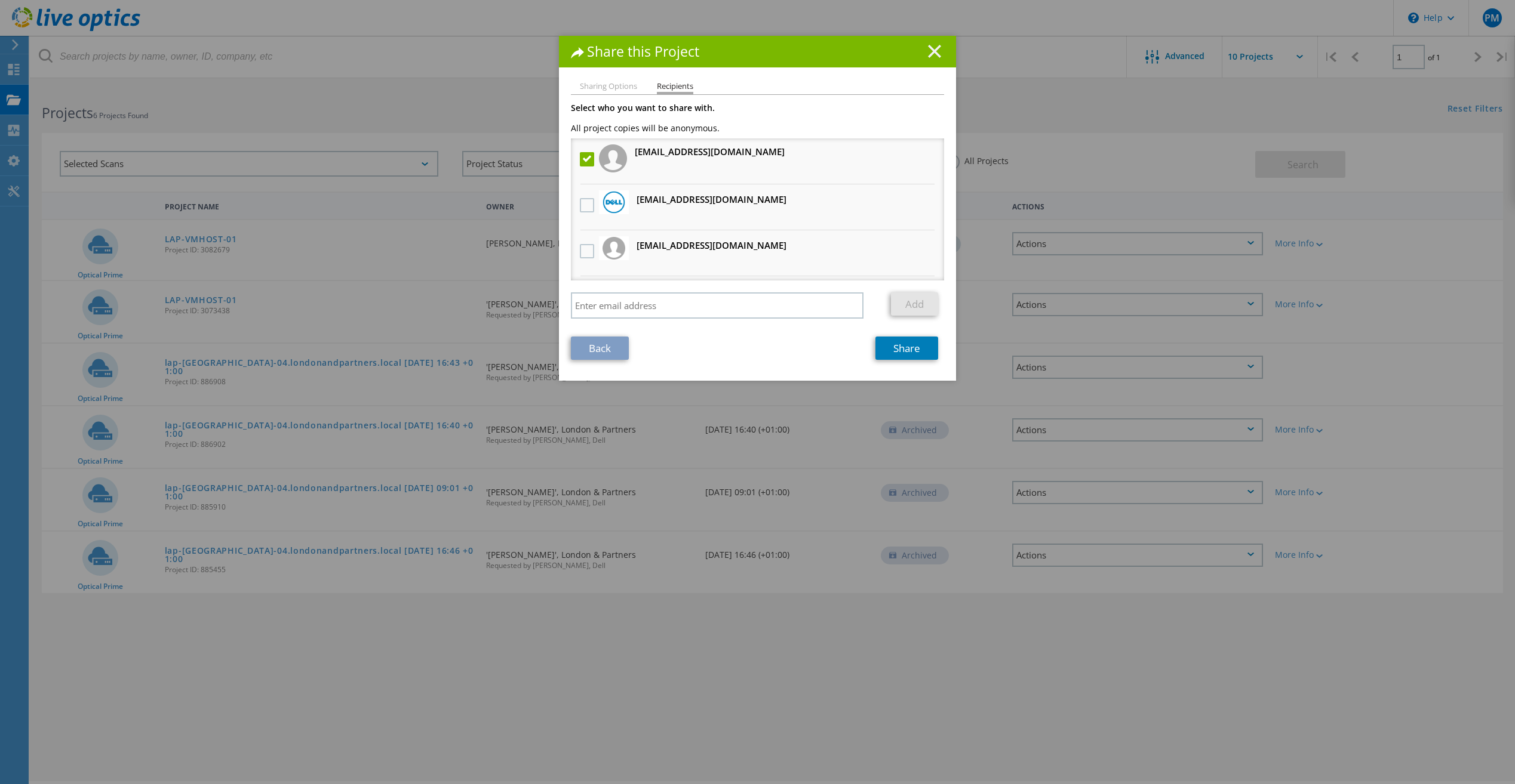
click at [928, 46] on line at bounding box center [934, 51] width 12 height 12
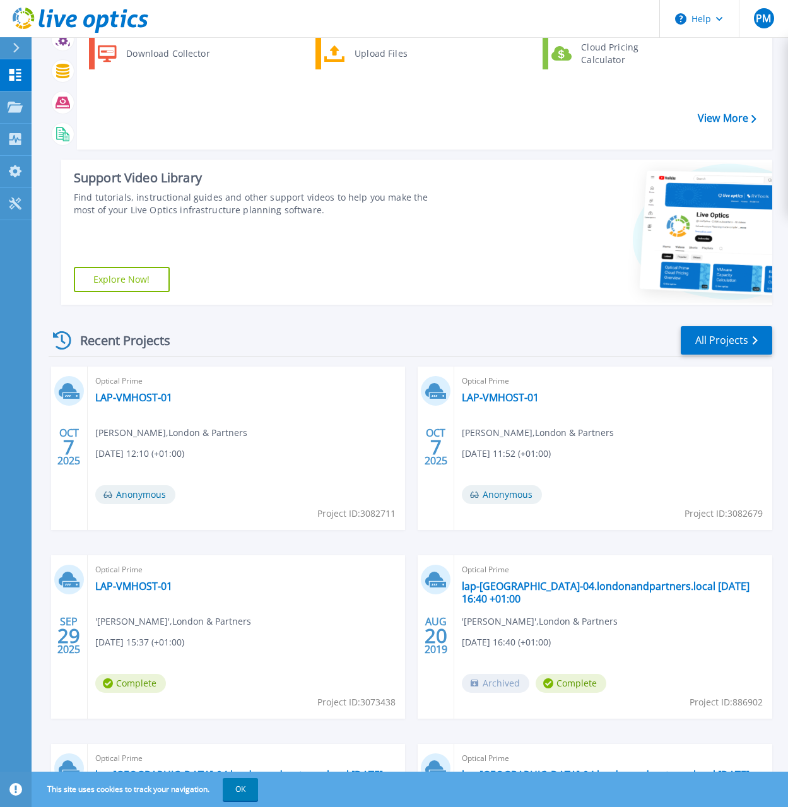
scroll to position [250, 0]
